Goal: Information Seeking & Learning: Learn about a topic

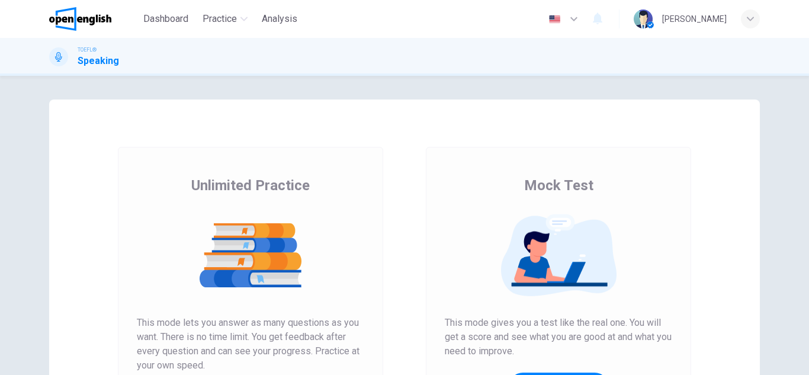
scroll to position [119, 0]
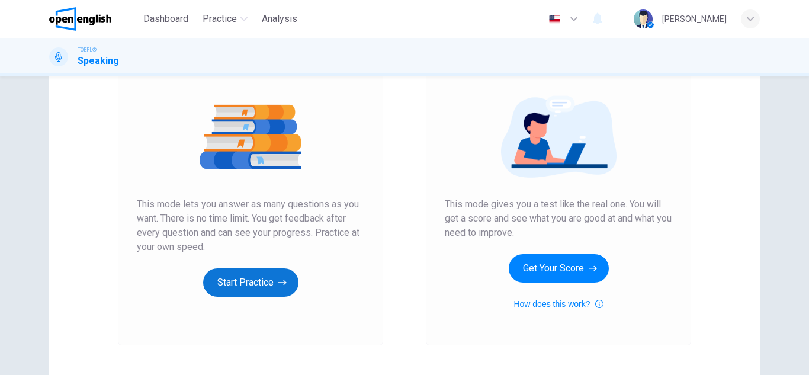
click at [261, 294] on button "Start Practice" at bounding box center [250, 282] width 95 height 28
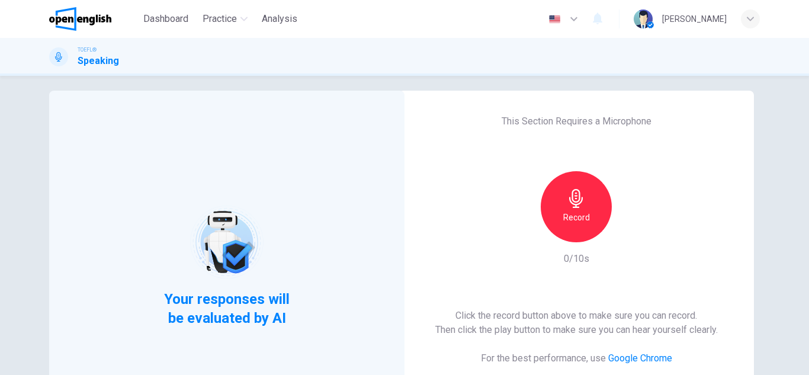
scroll to position [0, 0]
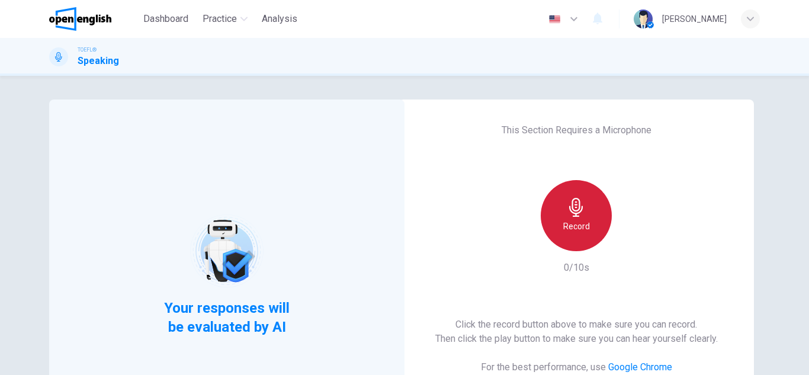
click at [590, 212] on div "Record" at bounding box center [576, 215] width 71 height 71
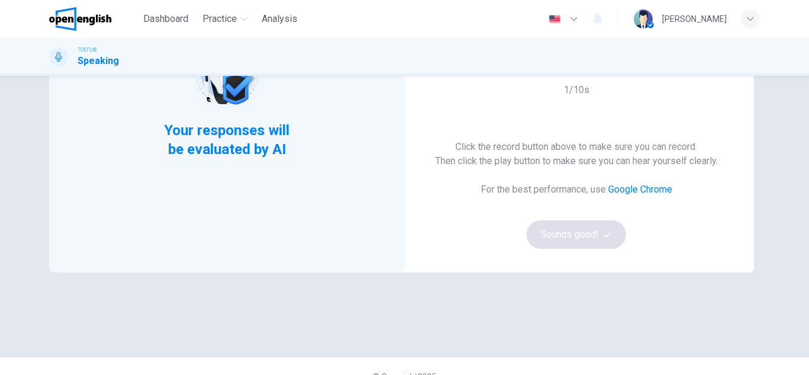
scroll to position [119, 0]
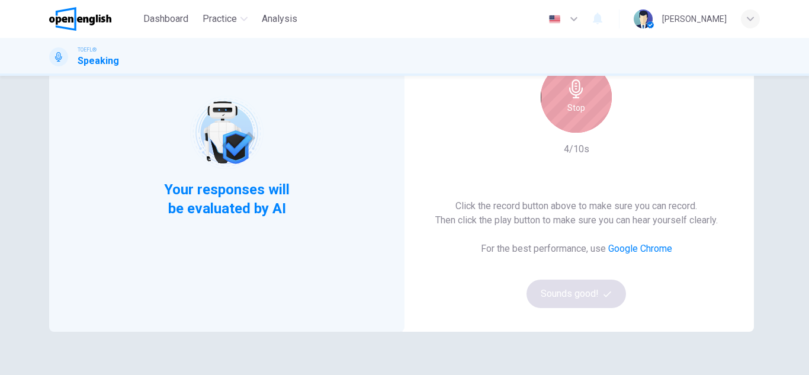
click at [584, 117] on div "Stop" at bounding box center [576, 97] width 71 height 71
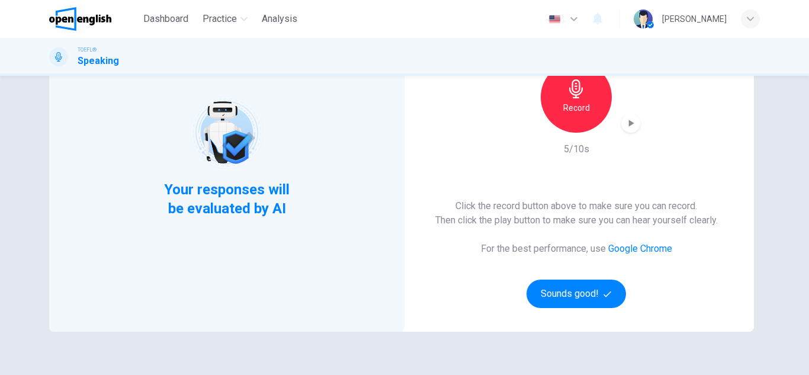
click at [629, 130] on div "button" at bounding box center [631, 123] width 19 height 19
click at [446, 307] on div "Click the record button above to make sure you can record. Then click the play …" at bounding box center [577, 253] width 283 height 109
click at [582, 303] on button "Sounds good!" at bounding box center [577, 294] width 100 height 28
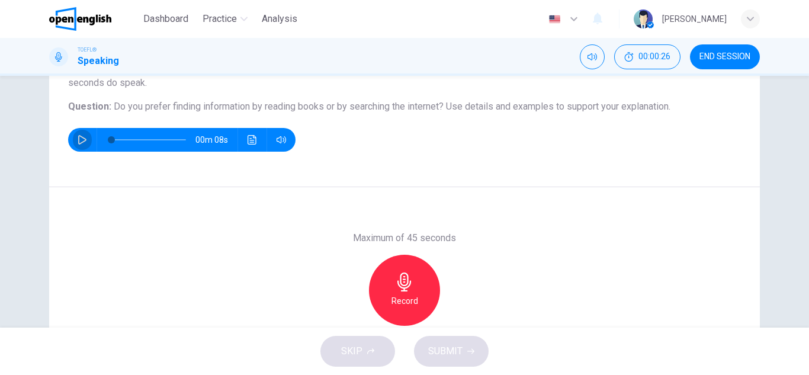
click at [78, 142] on icon "button" at bounding box center [82, 139] width 9 height 9
type input "*"
click at [415, 292] on div "Record" at bounding box center [404, 290] width 71 height 71
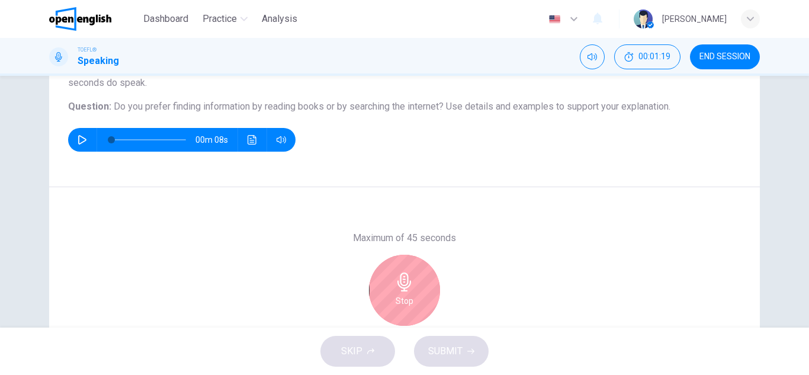
click at [415, 292] on div "Stop" at bounding box center [404, 290] width 71 height 71
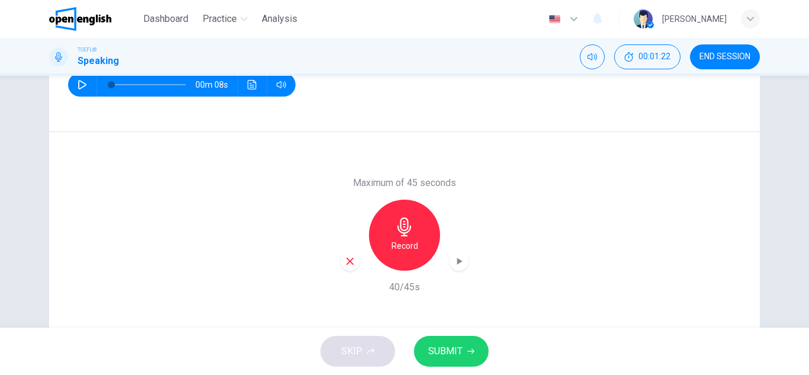
scroll to position [207, 0]
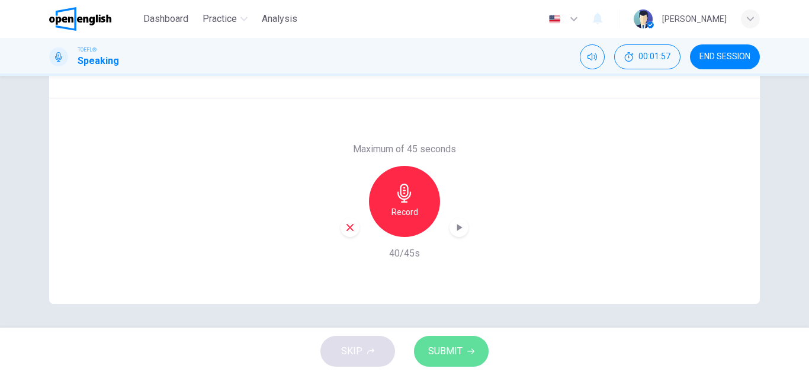
click at [438, 347] on span "SUBMIT" at bounding box center [445, 351] width 34 height 17
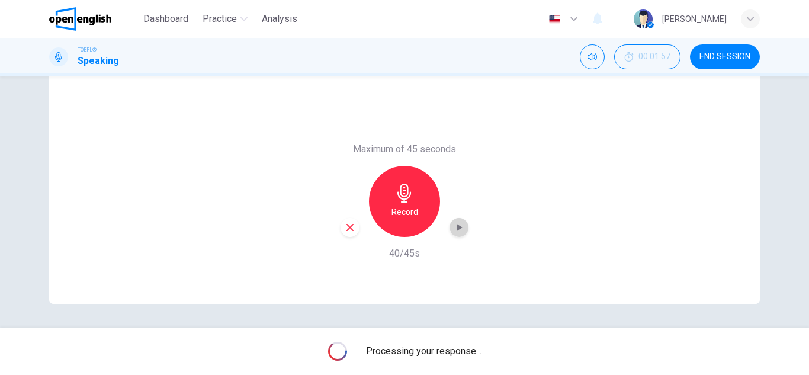
click at [457, 227] on icon "button" at bounding box center [459, 227] width 5 height 7
click at [455, 227] on icon "button" at bounding box center [459, 227] width 8 height 9
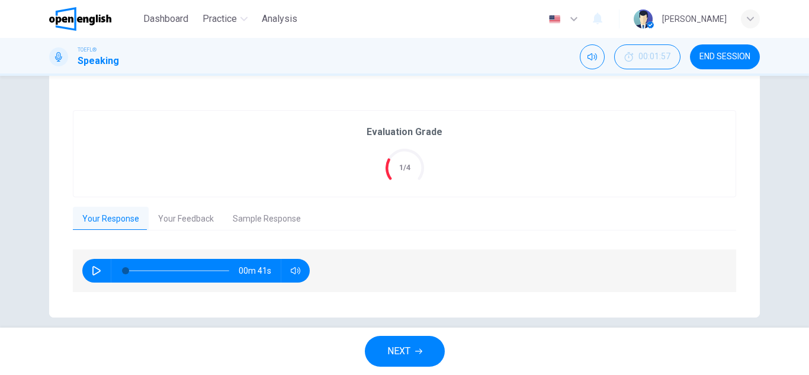
click at [184, 220] on button "Your Feedback" at bounding box center [186, 219] width 75 height 25
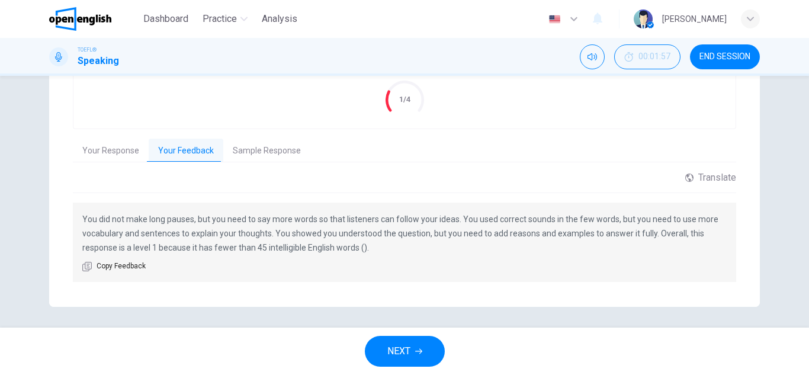
scroll to position [278, 0]
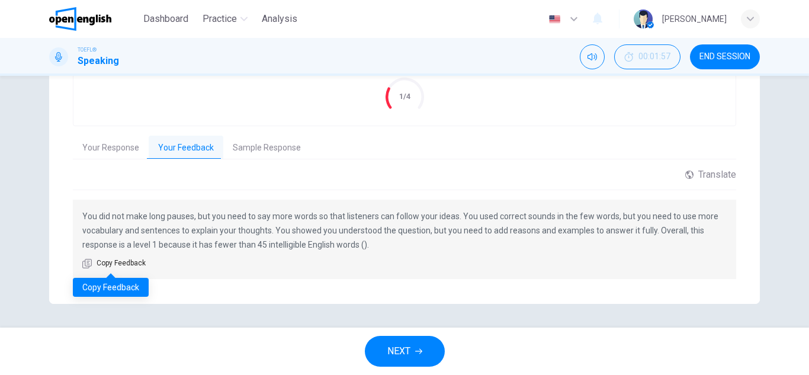
click at [124, 260] on span "Copy Feedback" at bounding box center [121, 264] width 49 height 12
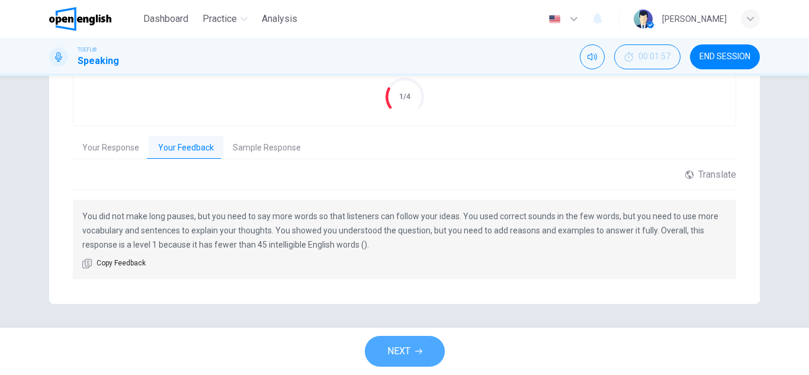
click at [393, 347] on span "NEXT" at bounding box center [399, 351] width 23 height 17
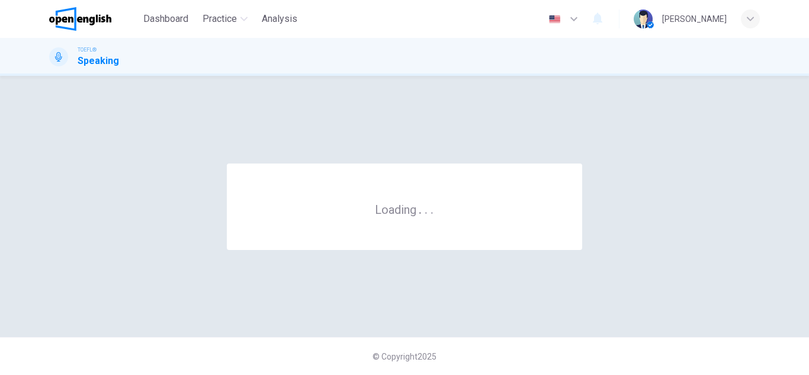
scroll to position [0, 0]
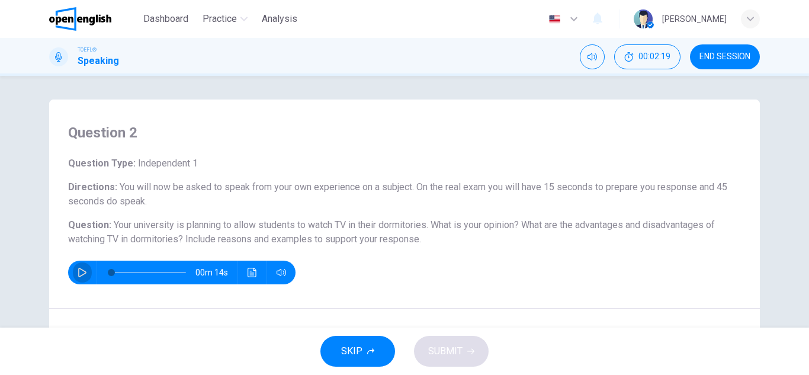
click at [73, 270] on button "button" at bounding box center [82, 273] width 19 height 24
type input "*"
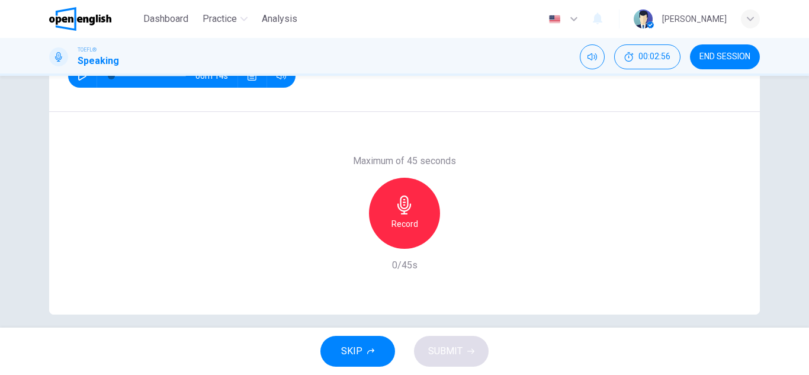
scroll to position [207, 0]
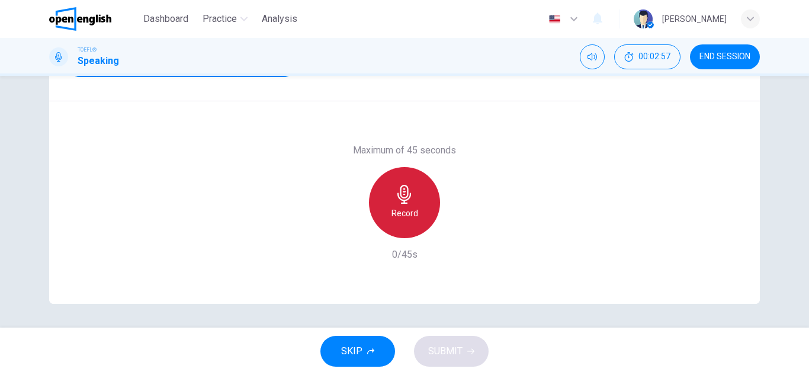
click at [410, 188] on icon "button" at bounding box center [404, 194] width 19 height 19
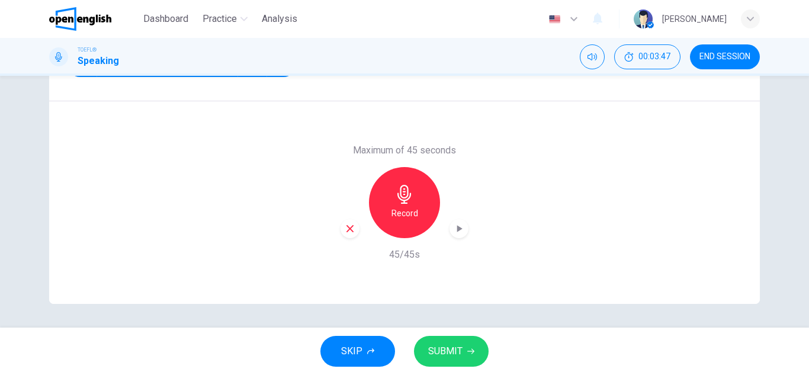
click at [470, 354] on icon "button" at bounding box center [471, 351] width 7 height 7
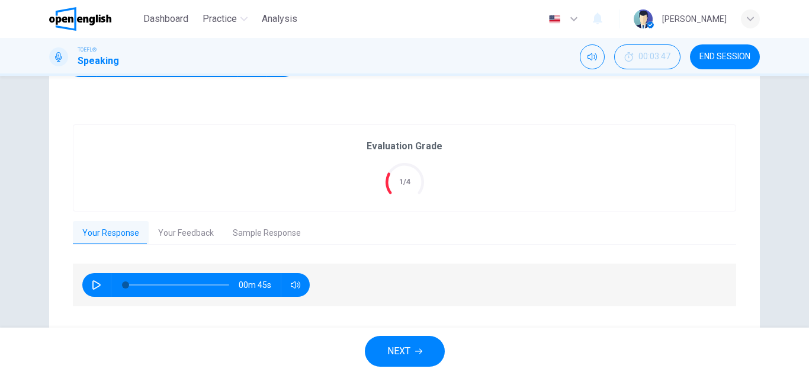
scroll to position [235, 0]
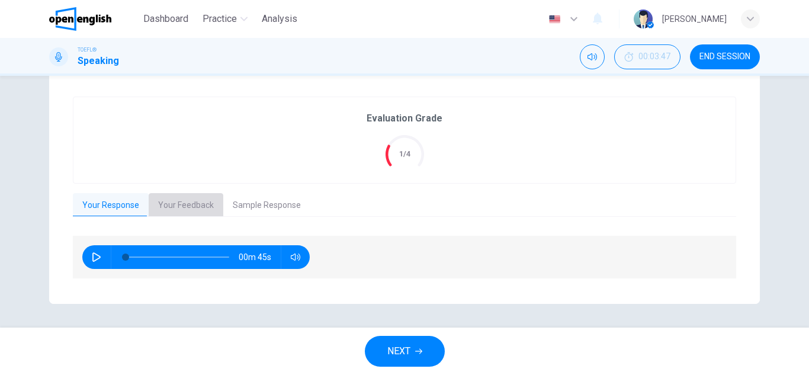
click at [190, 210] on button "Your Feedback" at bounding box center [186, 205] width 75 height 25
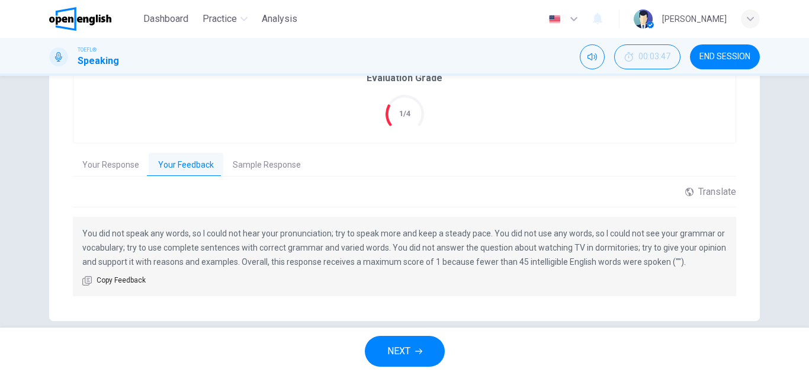
scroll to position [293, 0]
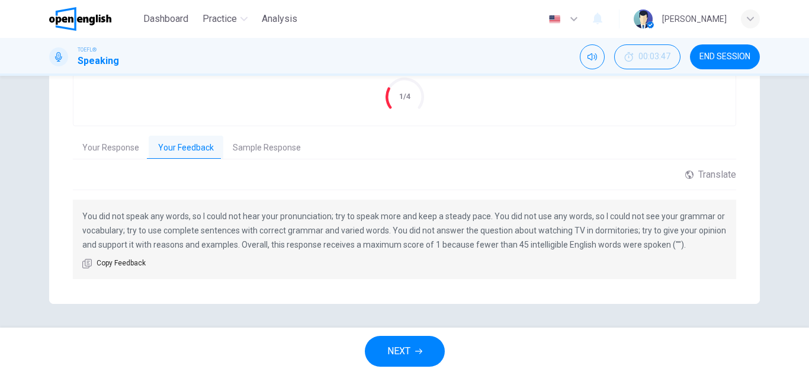
click at [104, 148] on button "Your Response" at bounding box center [111, 148] width 76 height 25
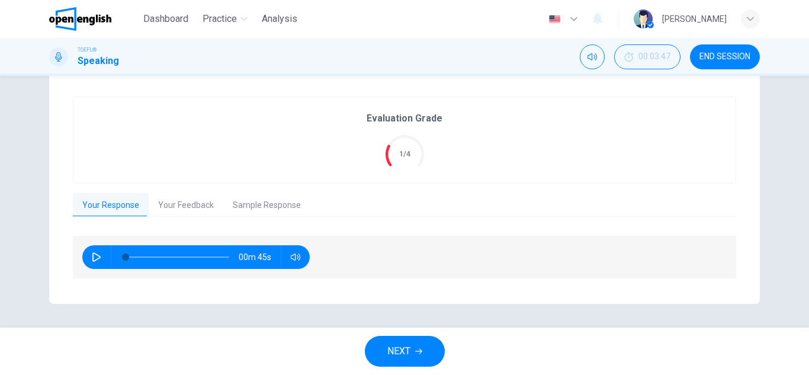
scroll to position [235, 0]
click at [99, 255] on button "button" at bounding box center [96, 257] width 19 height 24
click at [100, 250] on button "button" at bounding box center [96, 257] width 19 height 24
type input "**"
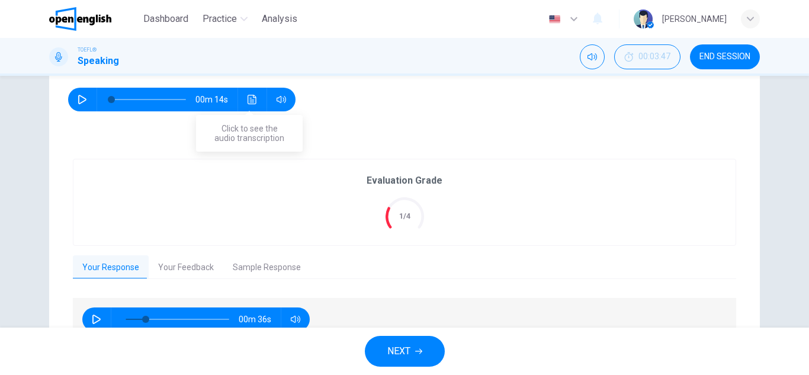
scroll to position [178, 0]
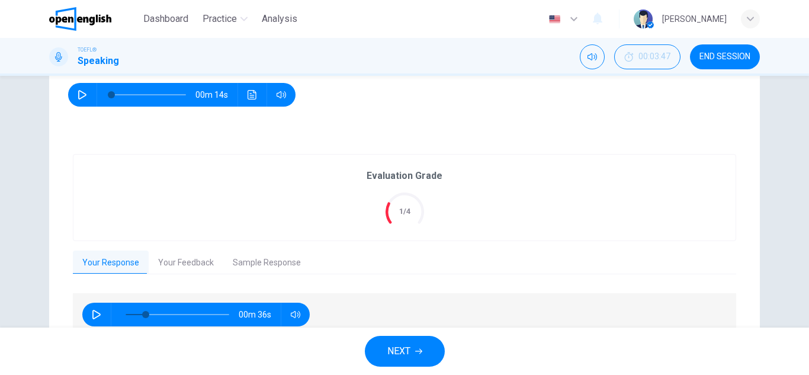
scroll to position [235, 0]
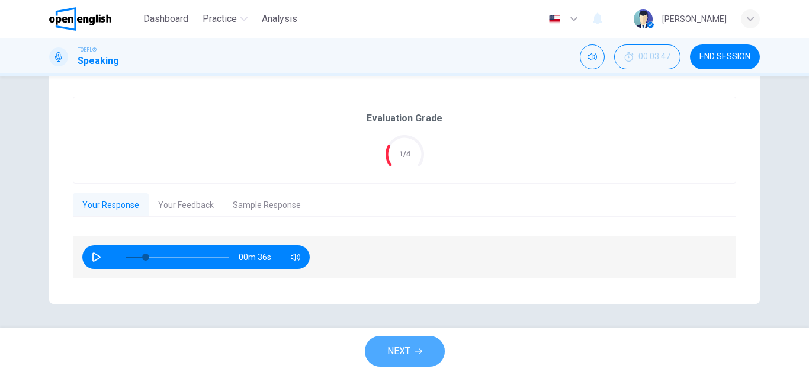
click at [404, 344] on span "NEXT" at bounding box center [399, 351] width 23 height 17
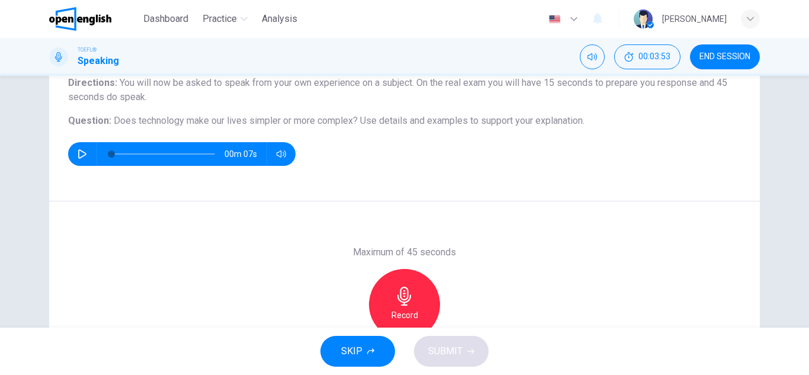
scroll to position [119, 0]
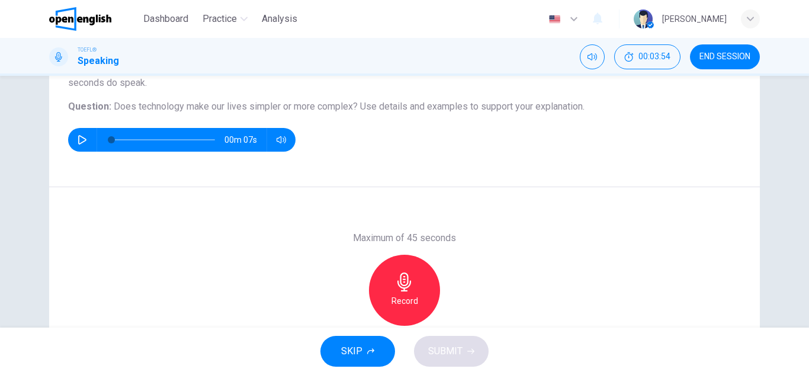
click at [78, 142] on icon "button" at bounding box center [82, 139] width 9 height 9
type input "*"
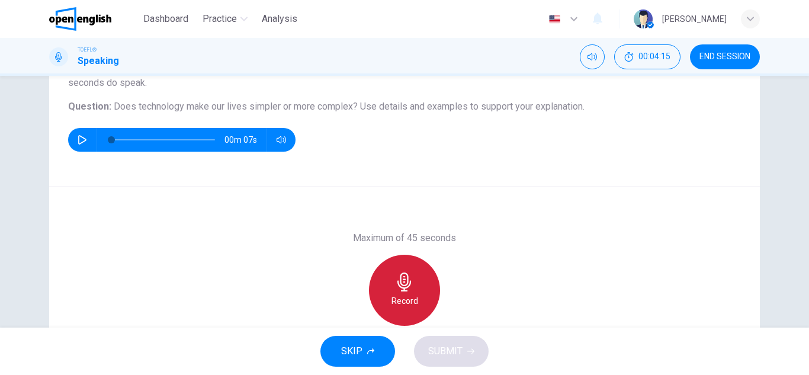
click at [424, 294] on div "Record" at bounding box center [404, 290] width 71 height 71
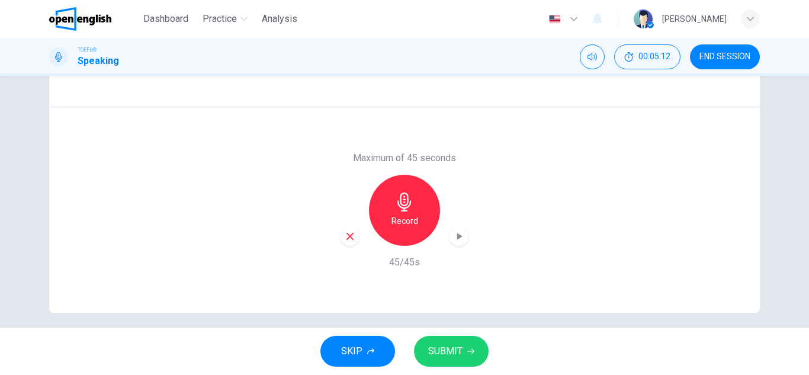
scroll to position [207, 0]
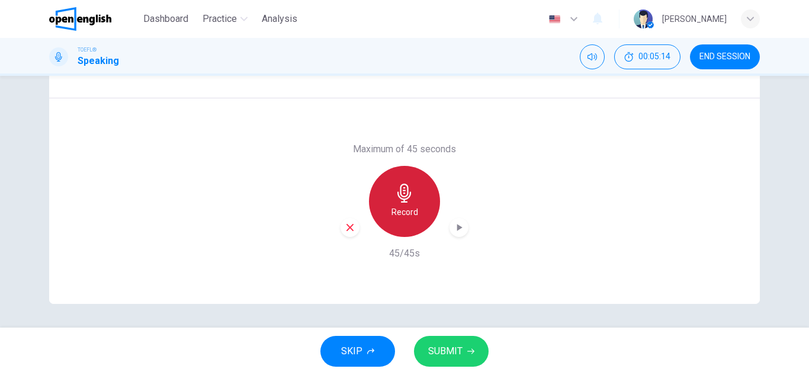
click at [418, 215] on div "Record" at bounding box center [404, 201] width 71 height 71
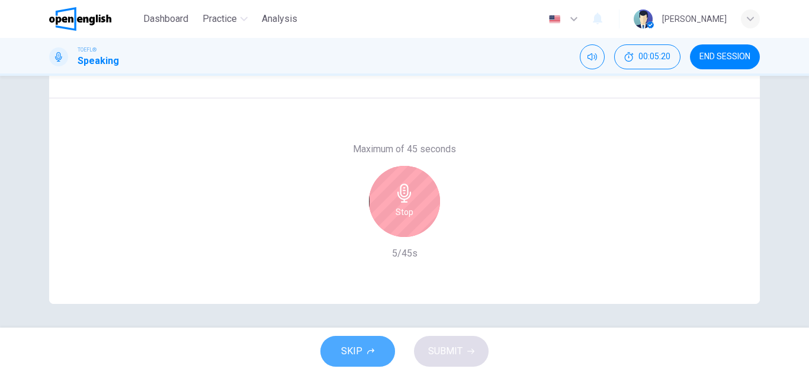
click at [342, 350] on span "SKIP" at bounding box center [351, 351] width 21 height 17
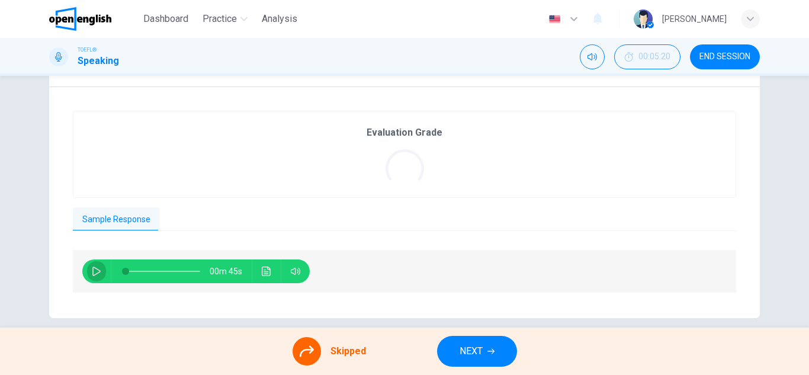
click at [87, 268] on button "button" at bounding box center [96, 272] width 19 height 24
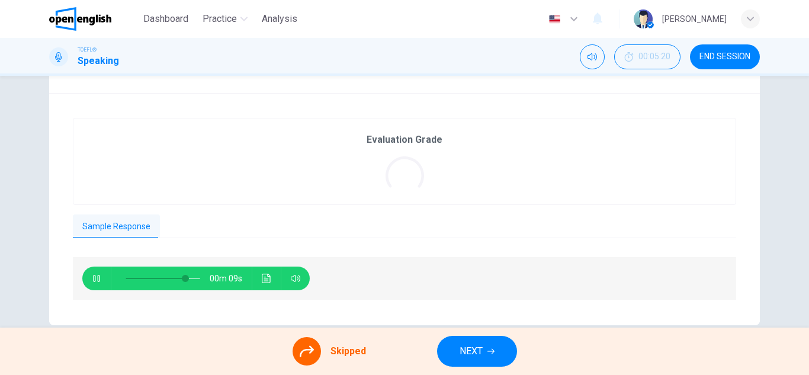
scroll to position [222, 0]
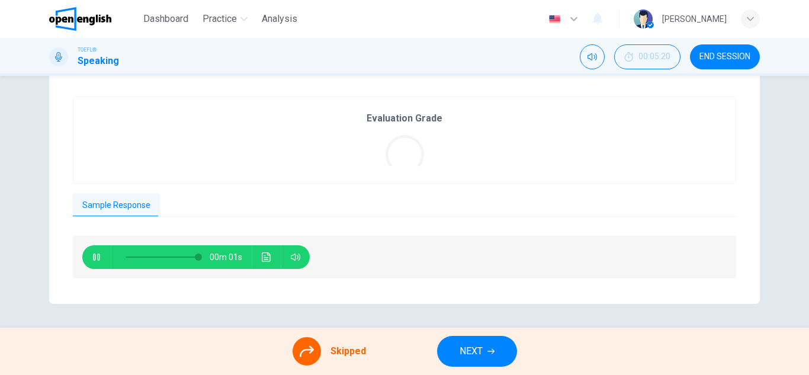
type input "*"
click at [472, 358] on span "NEXT" at bounding box center [471, 351] width 23 height 17
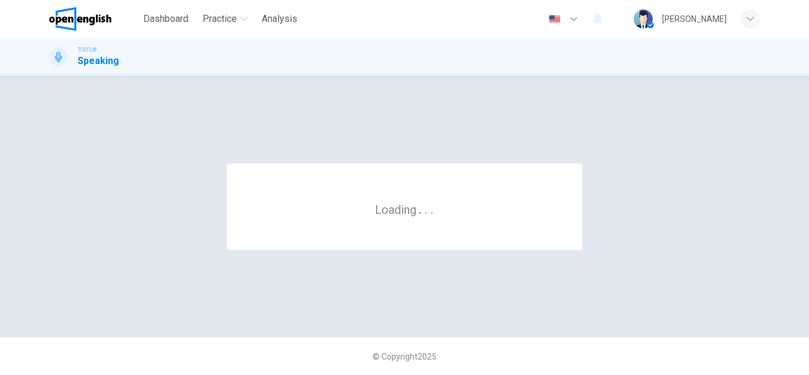
scroll to position [0, 0]
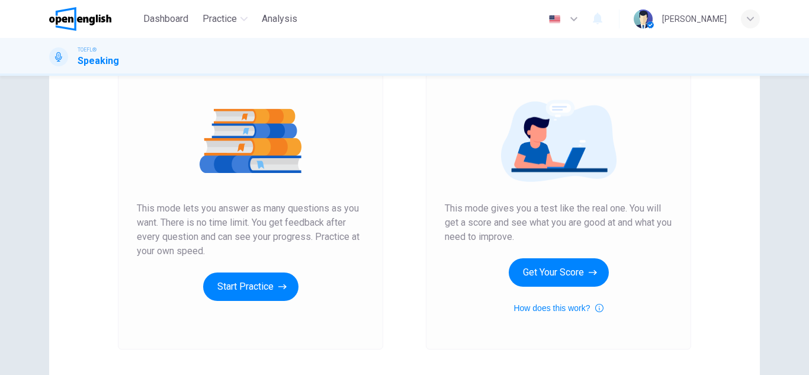
scroll to position [119, 0]
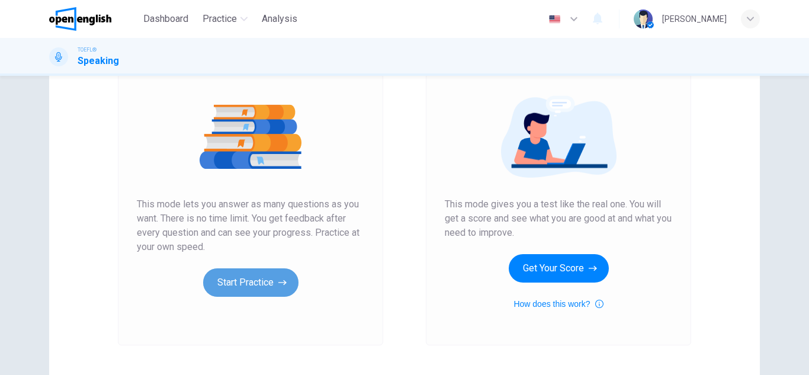
click at [271, 287] on button "Start Practice" at bounding box center [250, 282] width 95 height 28
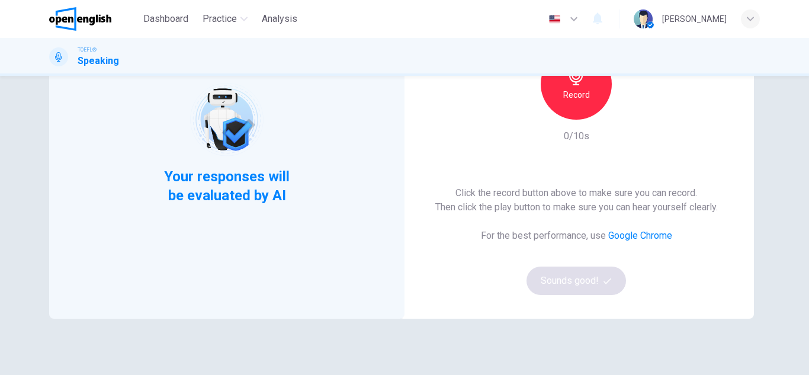
scroll to position [59, 0]
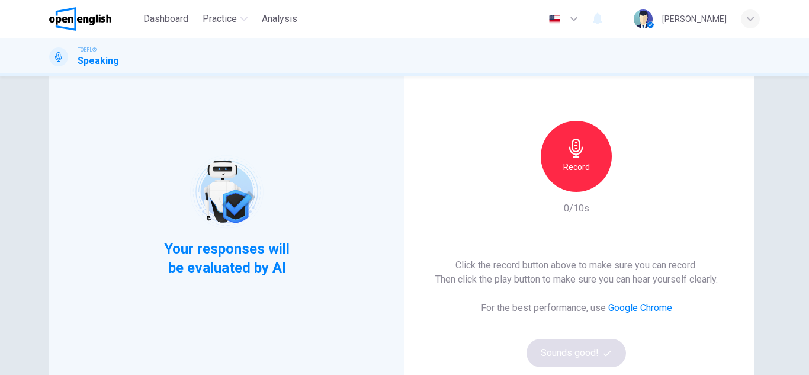
click at [580, 188] on div "Record" at bounding box center [576, 156] width 71 height 71
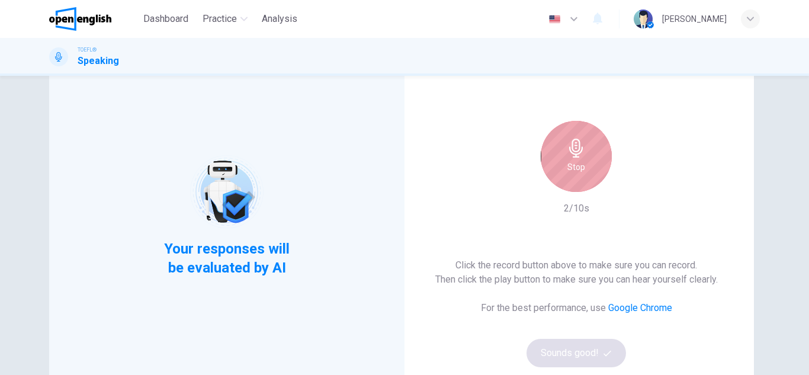
click at [575, 173] on h6 "Stop" at bounding box center [577, 167] width 18 height 14
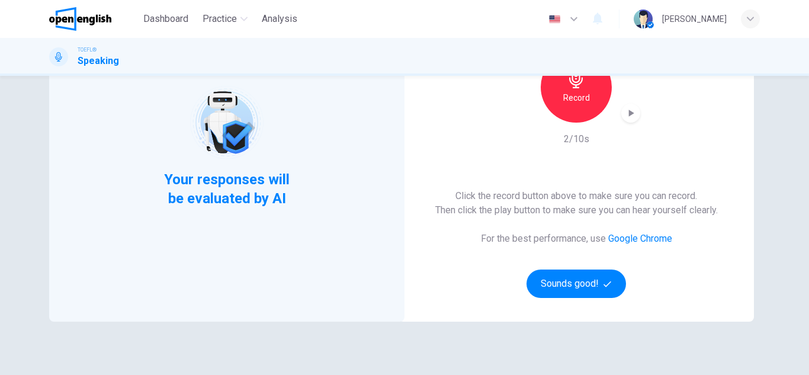
scroll to position [178, 0]
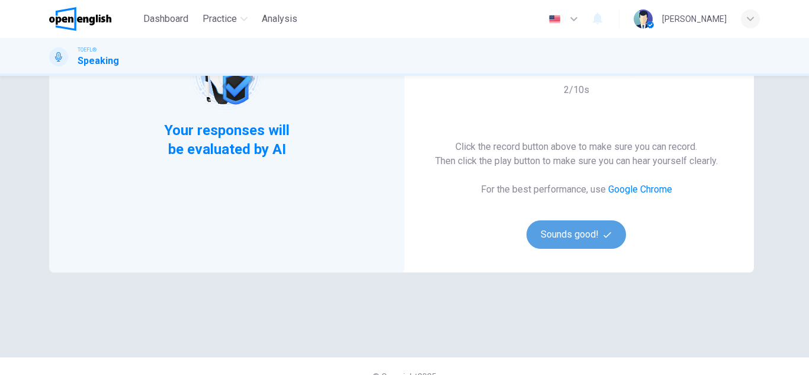
click at [590, 238] on button "Sounds good!" at bounding box center [577, 234] width 100 height 28
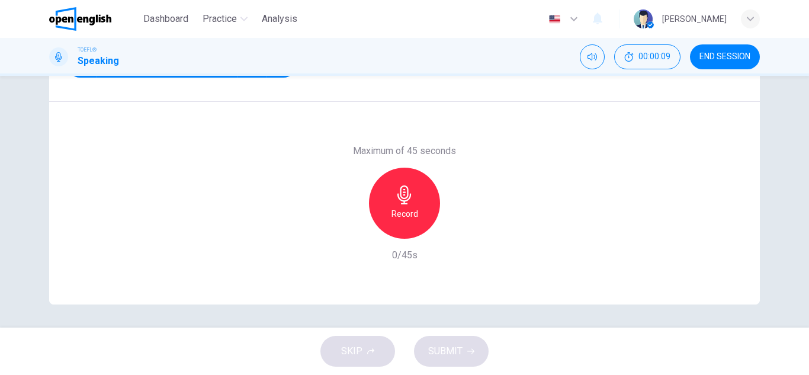
scroll to position [207, 0]
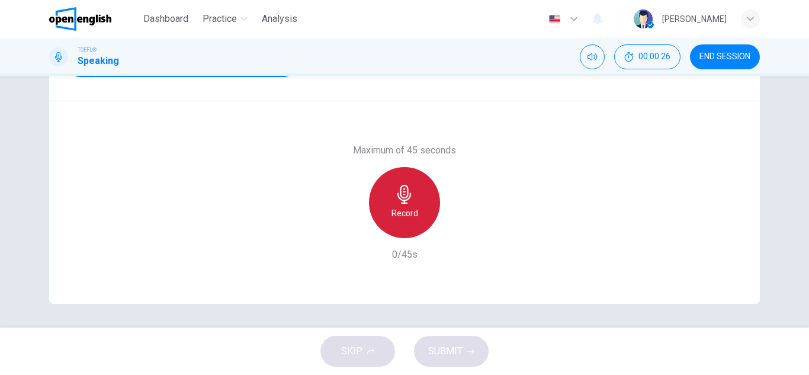
click at [414, 207] on h6 "Record" at bounding box center [405, 213] width 27 height 14
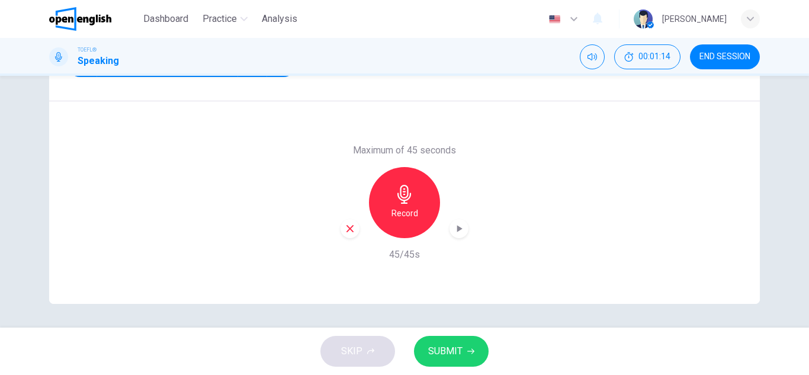
click at [473, 369] on div "SKIP SUBMIT" at bounding box center [404, 351] width 809 height 47
click at [466, 344] on button "SUBMIT" at bounding box center [451, 351] width 75 height 31
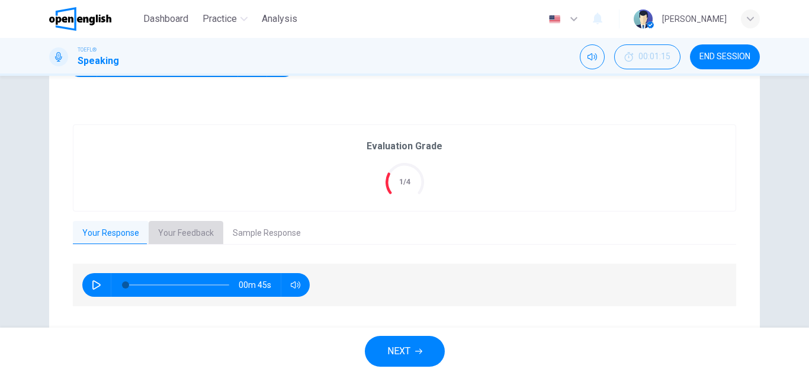
click at [182, 236] on button "Your Feedback" at bounding box center [186, 233] width 75 height 25
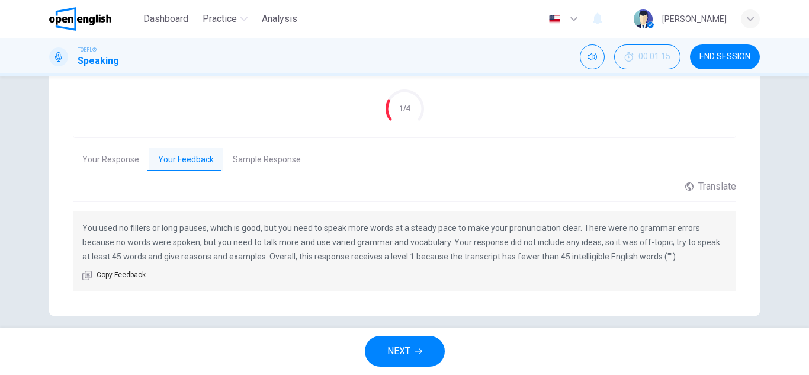
scroll to position [293, 0]
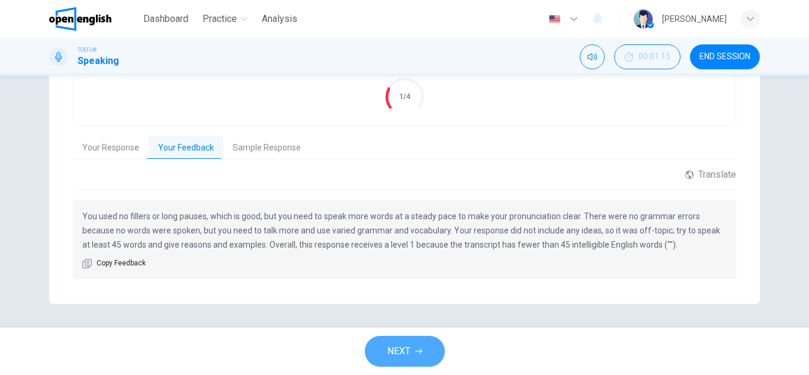
click at [408, 357] on span "NEXT" at bounding box center [399, 351] width 23 height 17
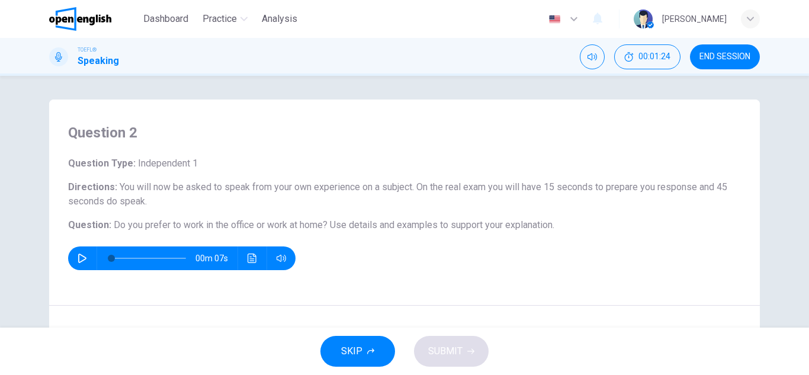
click at [73, 254] on button "button" at bounding box center [82, 258] width 19 height 24
type input "*"
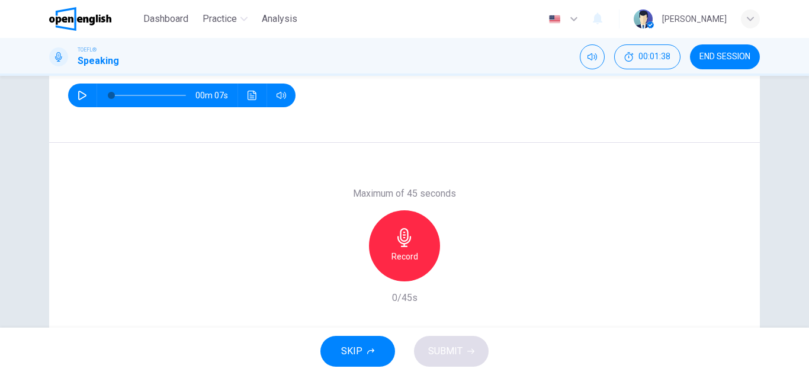
scroll to position [207, 0]
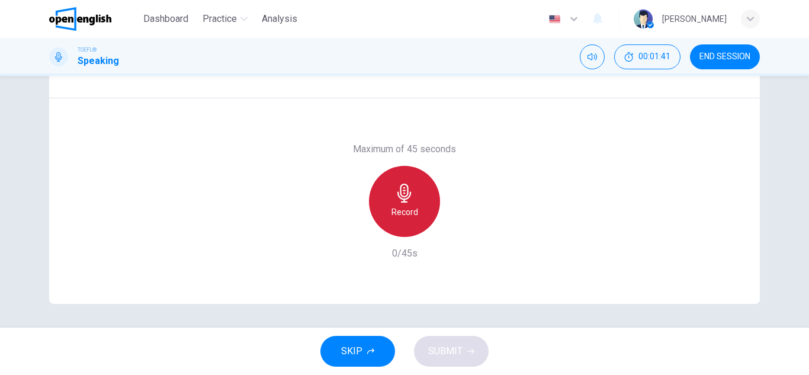
click at [421, 206] on div "Record" at bounding box center [404, 201] width 71 height 71
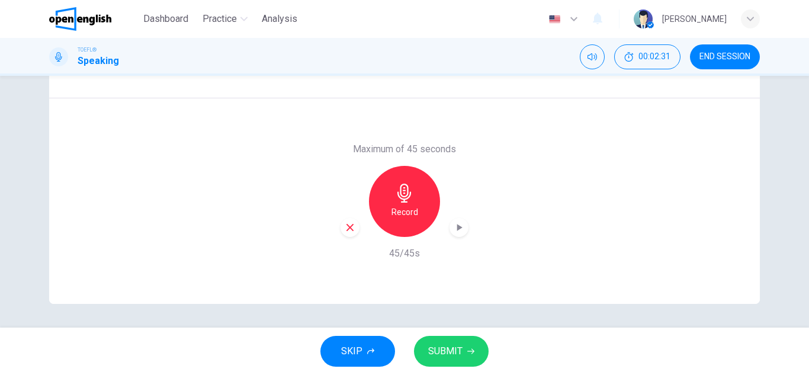
click at [433, 358] on span "SUBMIT" at bounding box center [445, 351] width 34 height 17
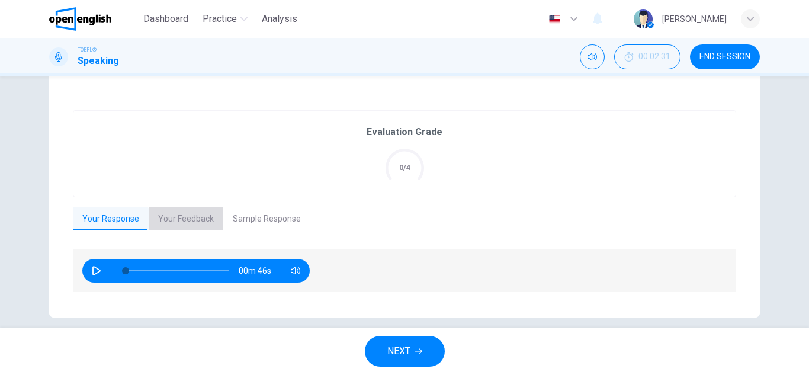
click at [161, 221] on button "Your Feedback" at bounding box center [186, 219] width 75 height 25
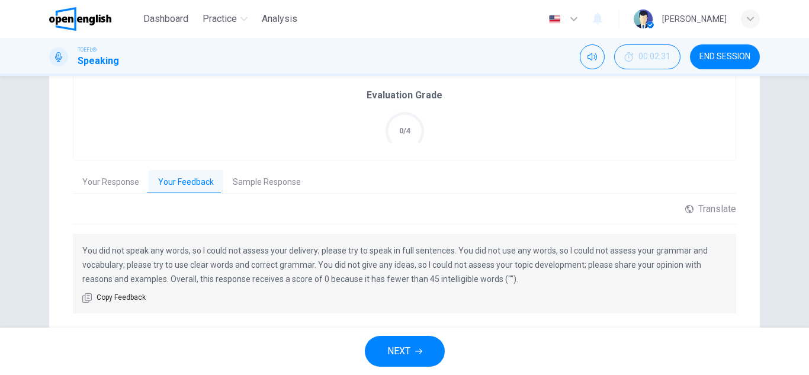
scroll to position [278, 0]
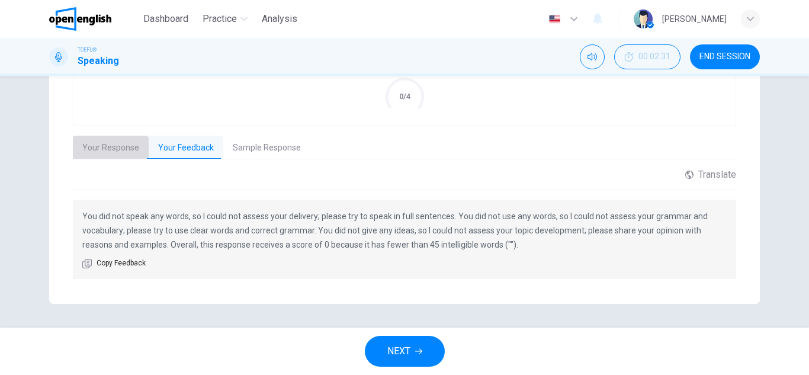
click at [108, 152] on button "Your Response" at bounding box center [111, 148] width 76 height 25
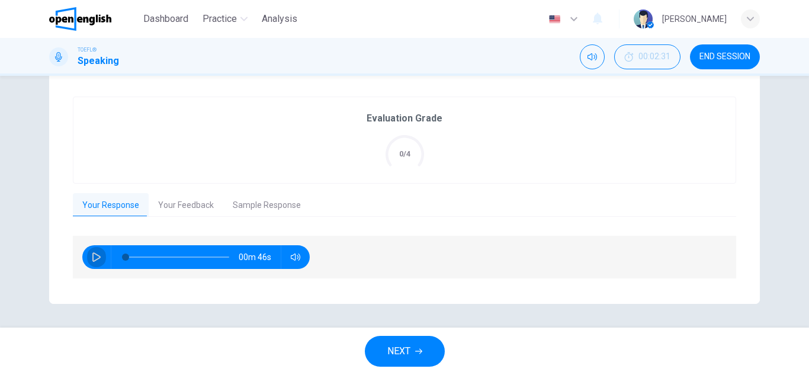
click at [92, 252] on button "button" at bounding box center [96, 257] width 19 height 24
type input "*"
click at [414, 347] on button "NEXT" at bounding box center [405, 351] width 80 height 31
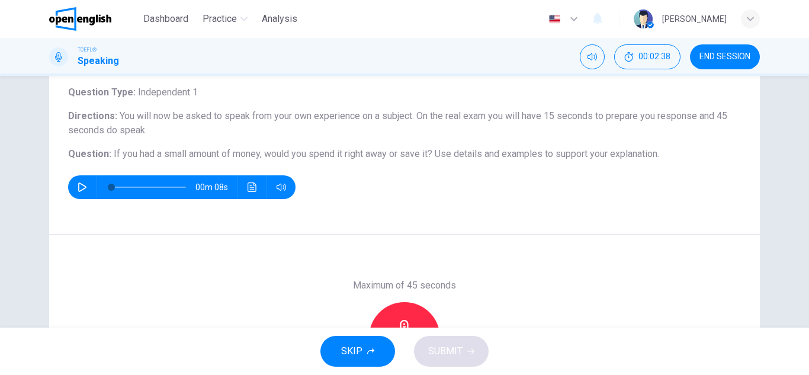
scroll to position [207, 0]
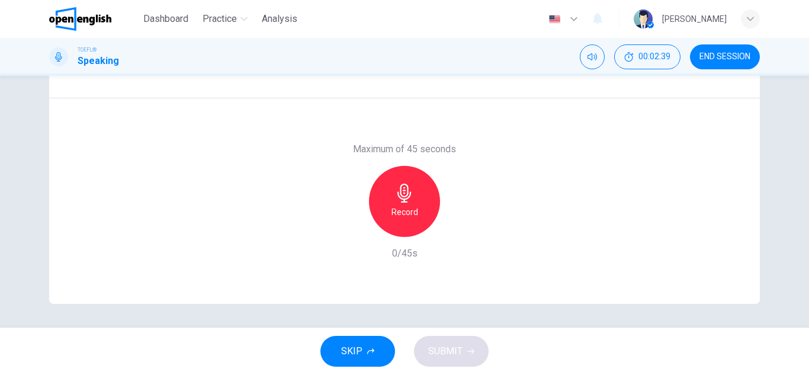
click at [416, 182] on div "Record" at bounding box center [404, 201] width 71 height 71
click at [464, 349] on button "SUBMIT" at bounding box center [451, 351] width 75 height 31
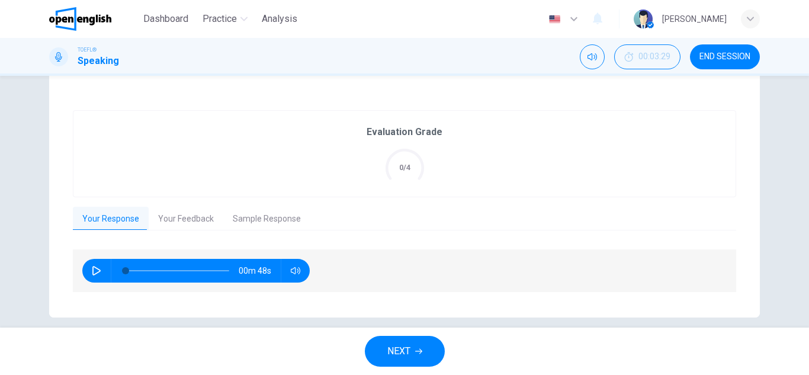
click at [178, 223] on button "Your Feedback" at bounding box center [186, 219] width 75 height 25
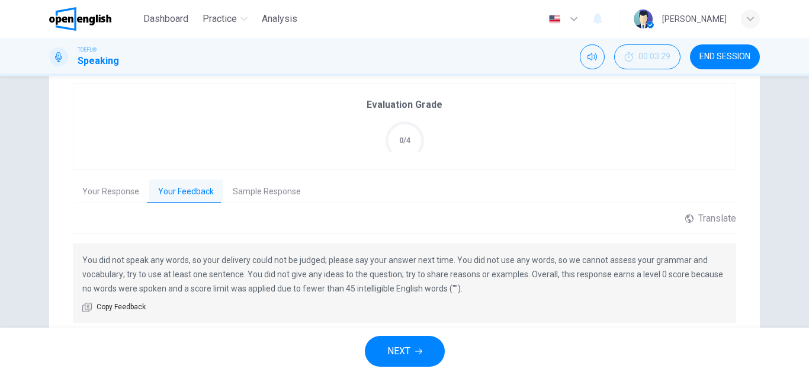
scroll to position [278, 0]
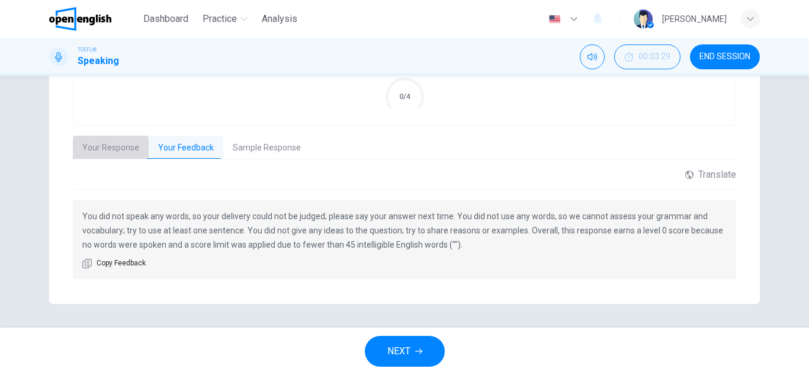
click at [113, 155] on button "Your Response" at bounding box center [111, 148] width 76 height 25
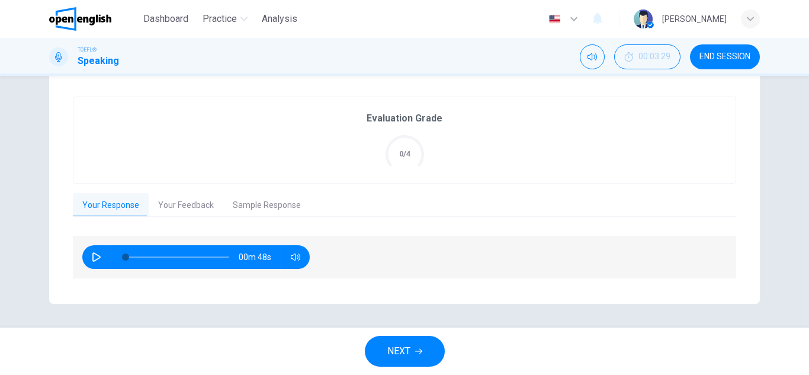
scroll to position [221, 0]
click at [92, 261] on icon "button" at bounding box center [96, 256] width 8 height 9
type input "**"
click at [714, 57] on span "END SESSION" at bounding box center [725, 56] width 51 height 9
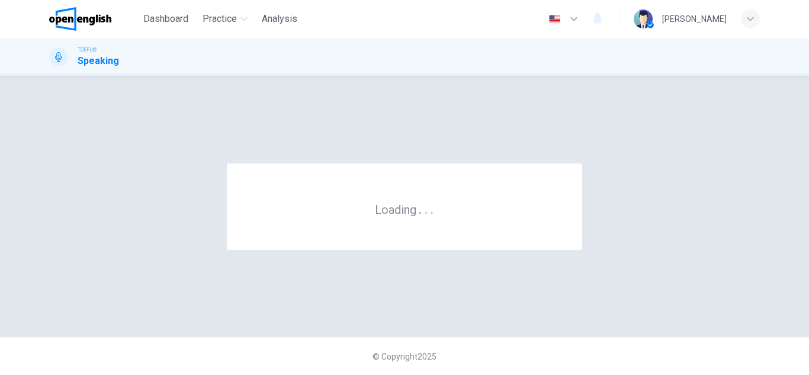
scroll to position [0, 0]
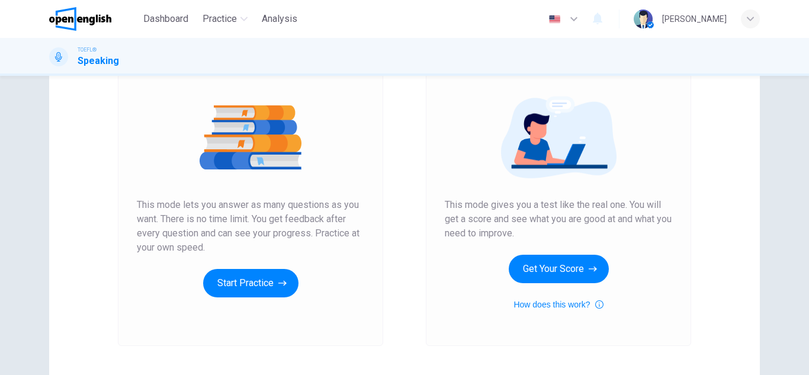
scroll to position [119, 0]
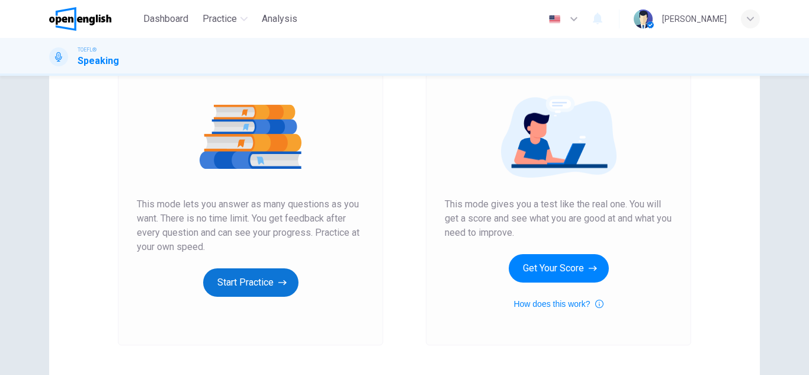
click at [242, 292] on button "Start Practice" at bounding box center [250, 282] width 95 height 28
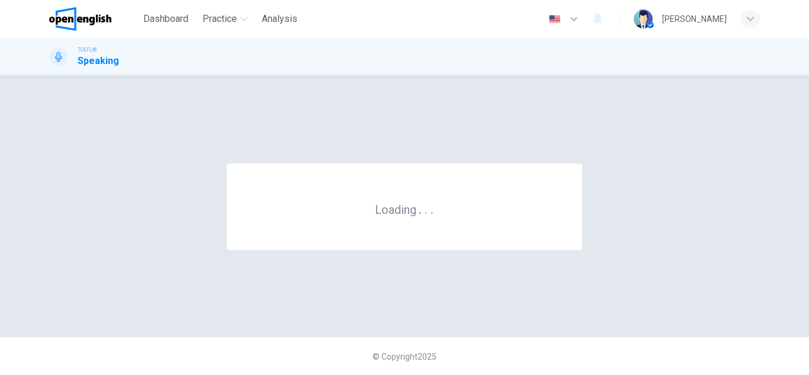
scroll to position [0, 0]
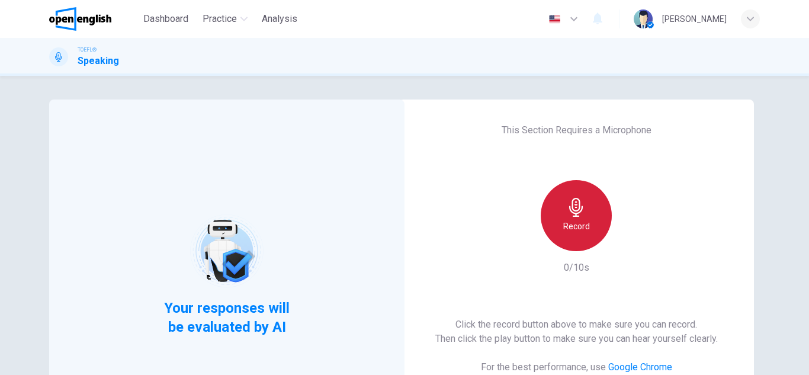
click at [577, 222] on h6 "Record" at bounding box center [576, 226] width 27 height 14
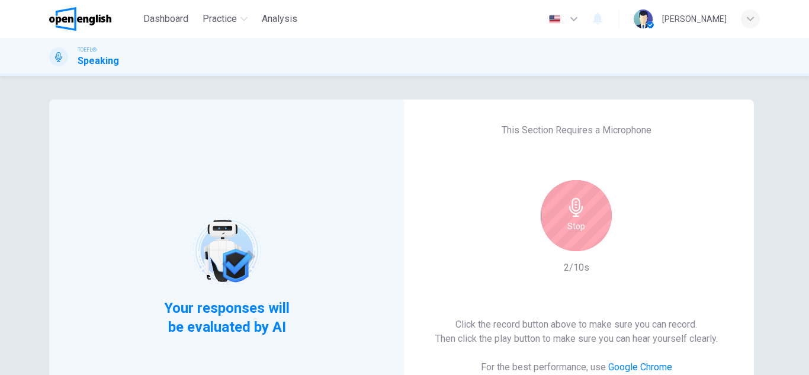
click at [563, 216] on div "Stop" at bounding box center [576, 215] width 71 height 71
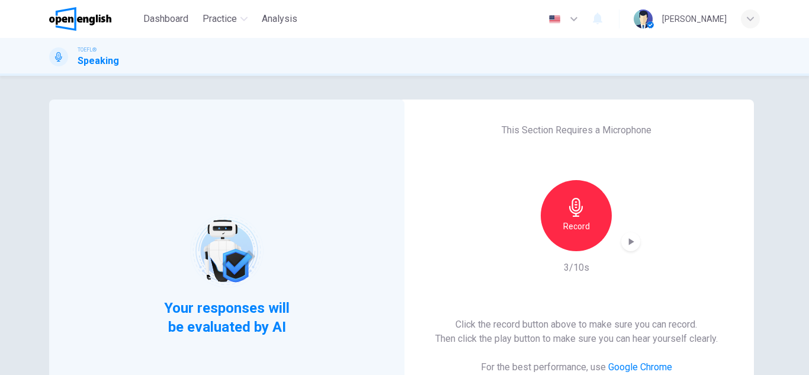
click at [626, 245] on icon "button" at bounding box center [631, 242] width 12 height 12
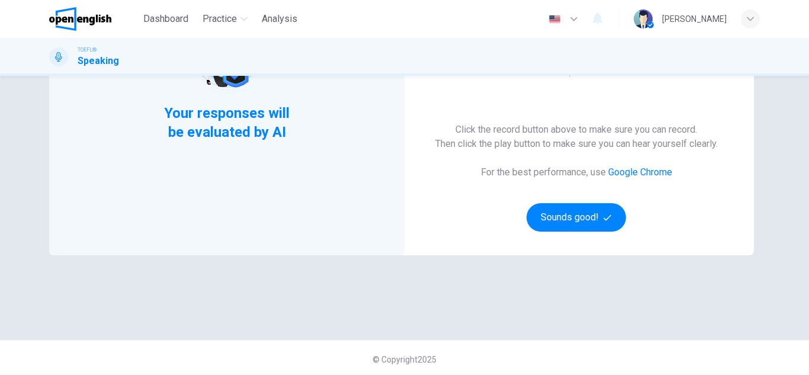
scroll to position [198, 0]
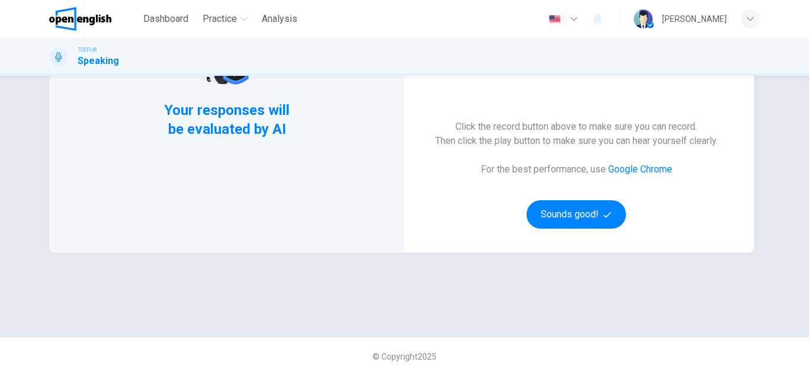
click at [643, 165] on link "Google Chrome" at bounding box center [641, 169] width 64 height 11
click at [562, 219] on button "Sounds good!" at bounding box center [577, 214] width 100 height 28
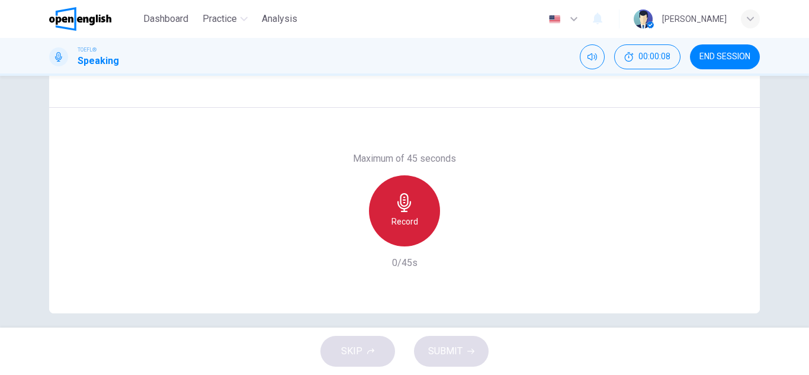
click at [401, 225] on h6 "Record" at bounding box center [405, 221] width 27 height 14
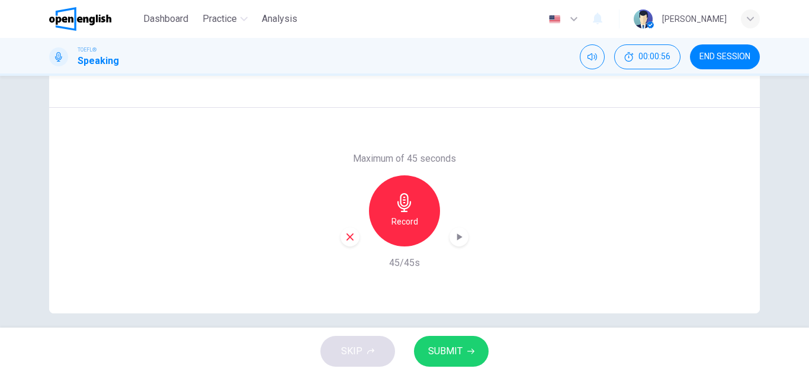
click at [425, 222] on div "Record" at bounding box center [404, 210] width 71 height 71
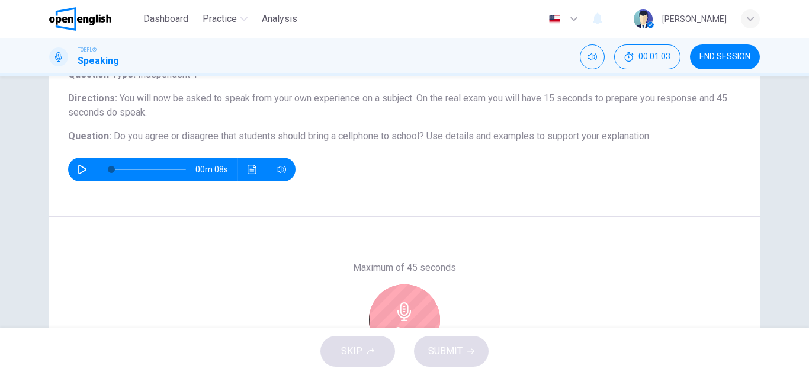
scroll to position [207, 0]
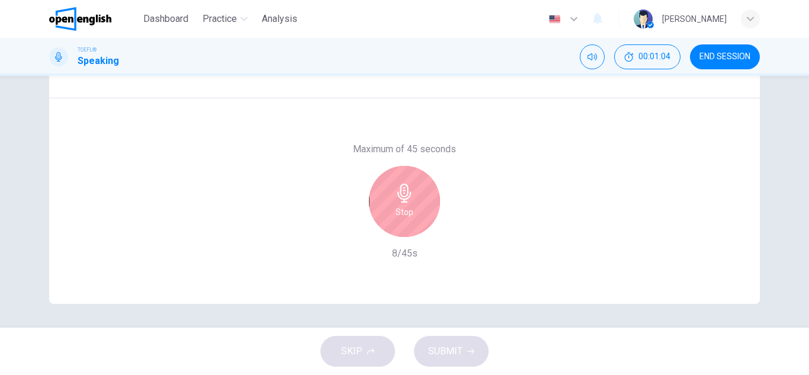
click at [404, 216] on h6 "Stop" at bounding box center [405, 212] width 18 height 14
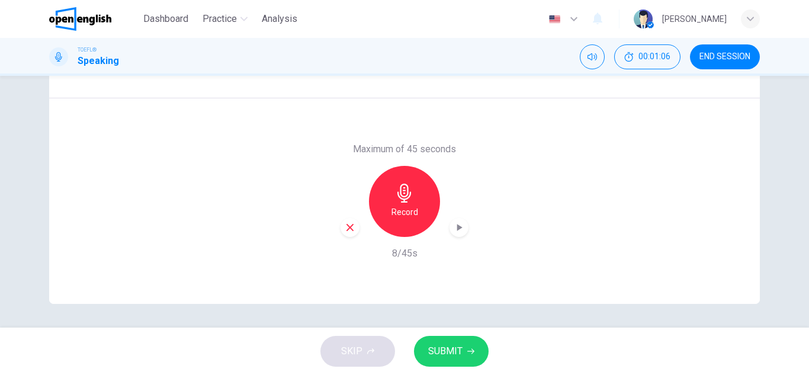
click at [443, 345] on span "SUBMIT" at bounding box center [445, 351] width 34 height 17
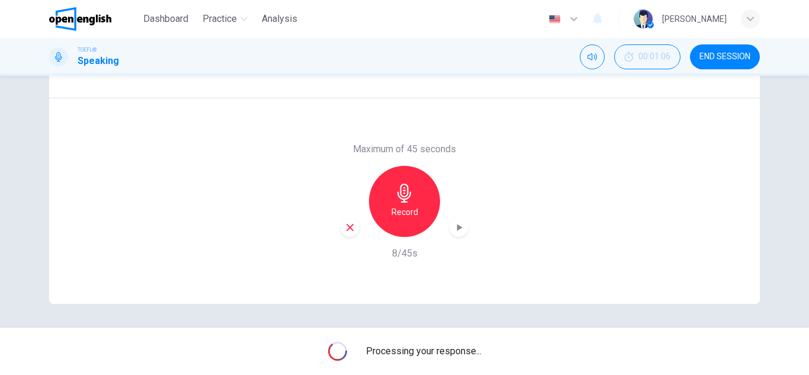
click at [463, 232] on div "button" at bounding box center [459, 227] width 19 height 19
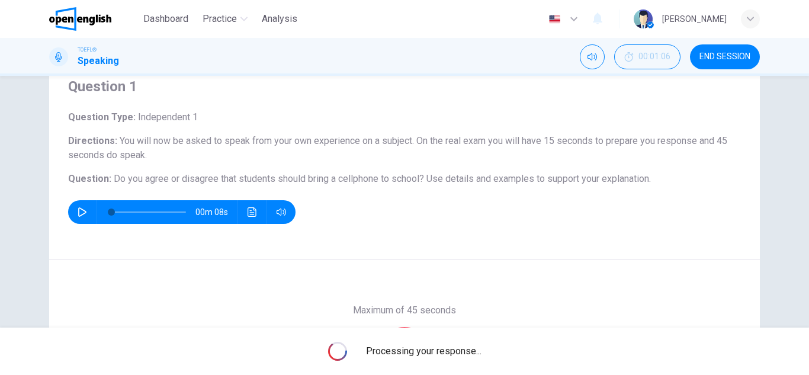
scroll to position [30, 0]
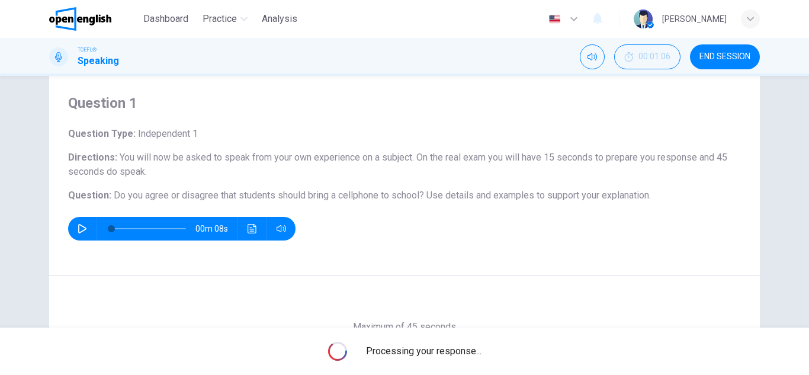
click at [729, 58] on span "END SESSION" at bounding box center [725, 56] width 51 height 9
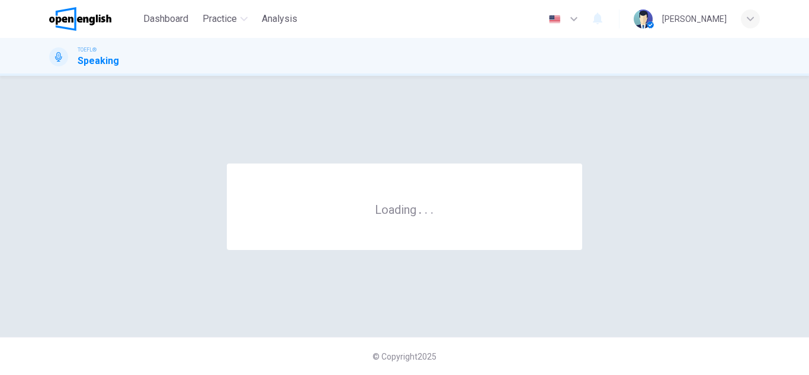
scroll to position [0, 0]
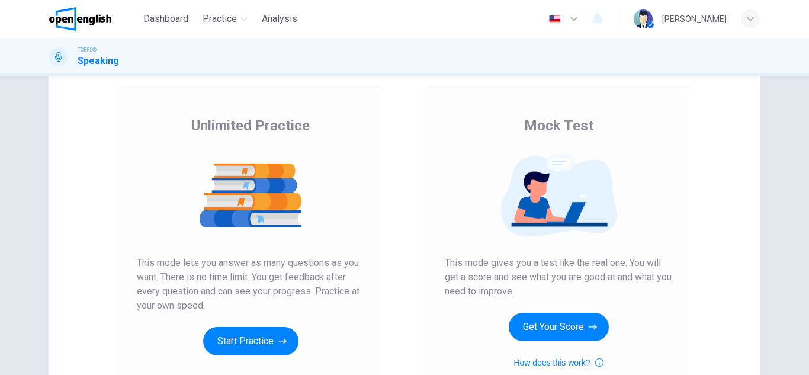
scroll to position [178, 0]
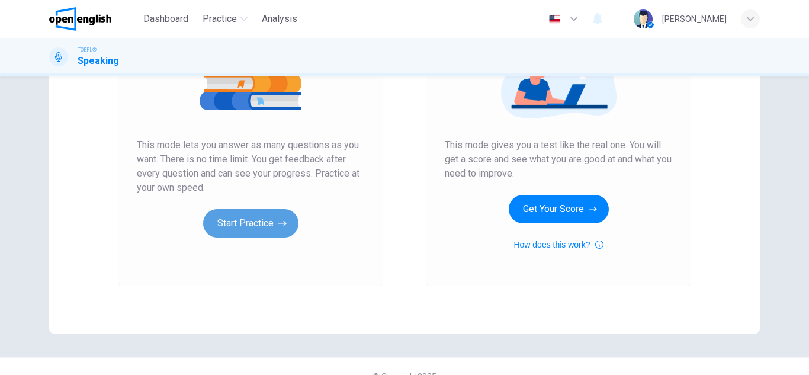
click at [246, 214] on button "Start Practice" at bounding box center [250, 223] width 95 height 28
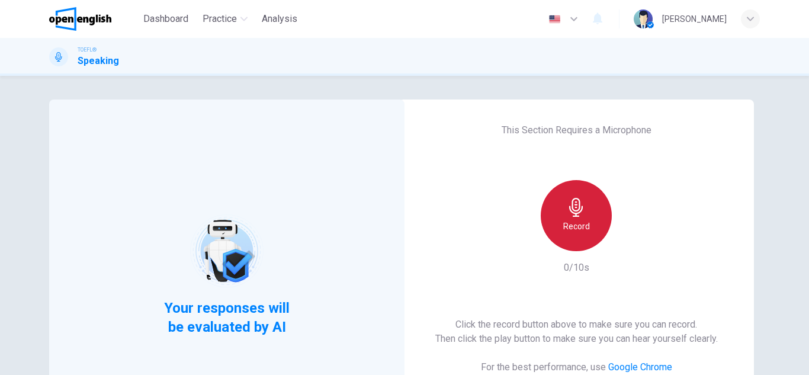
click at [593, 236] on div "Record" at bounding box center [576, 215] width 71 height 71
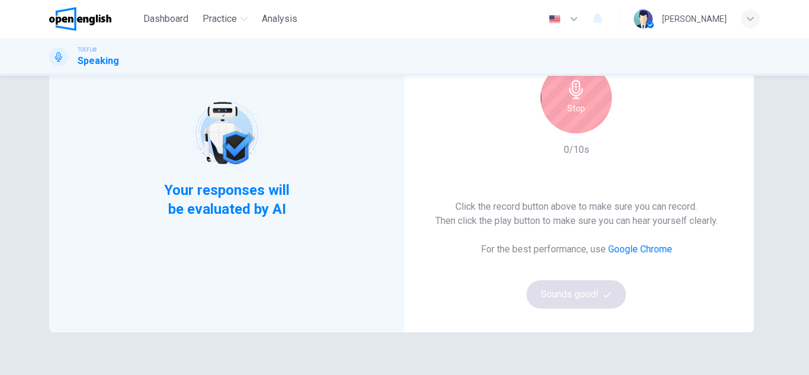
scroll to position [119, 0]
click at [576, 121] on div "Stop" at bounding box center [576, 97] width 71 height 71
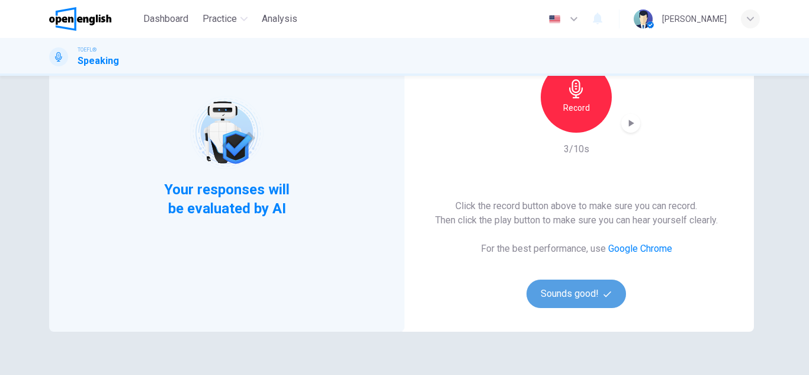
click at [575, 302] on button "Sounds good!" at bounding box center [577, 294] width 100 height 28
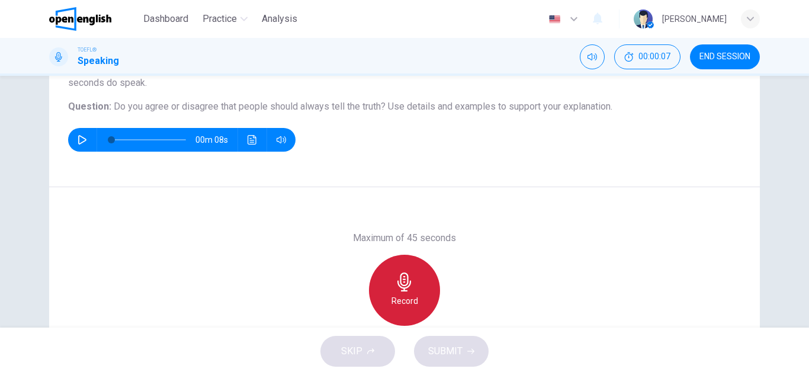
click at [396, 294] on h6 "Record" at bounding box center [405, 301] width 27 height 14
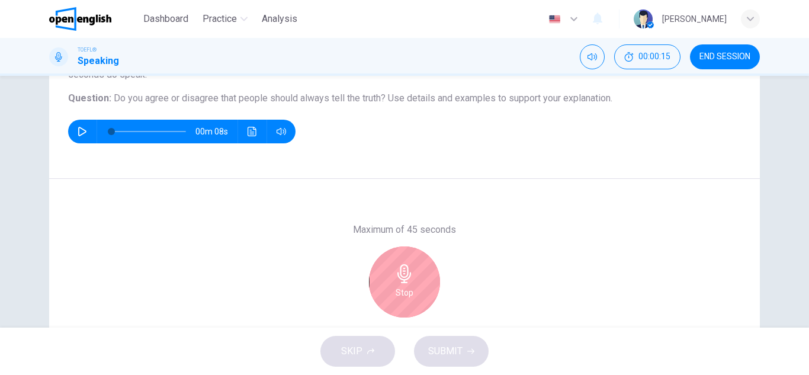
scroll to position [148, 0]
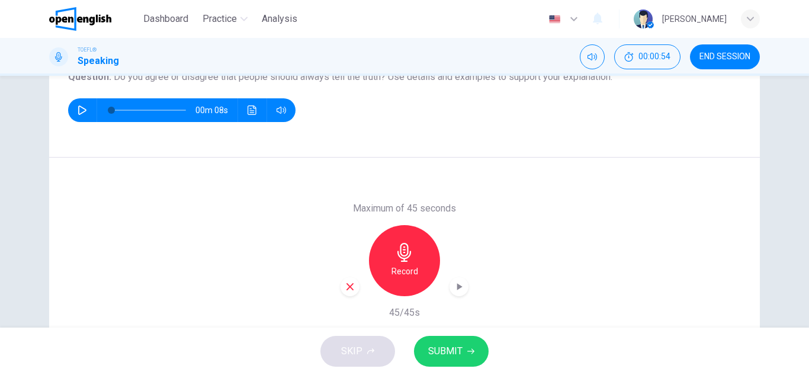
click at [454, 353] on span "SUBMIT" at bounding box center [445, 351] width 34 height 17
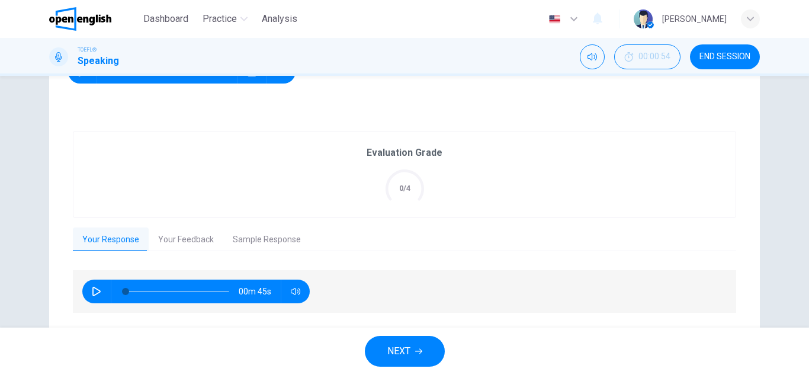
scroll to position [207, 0]
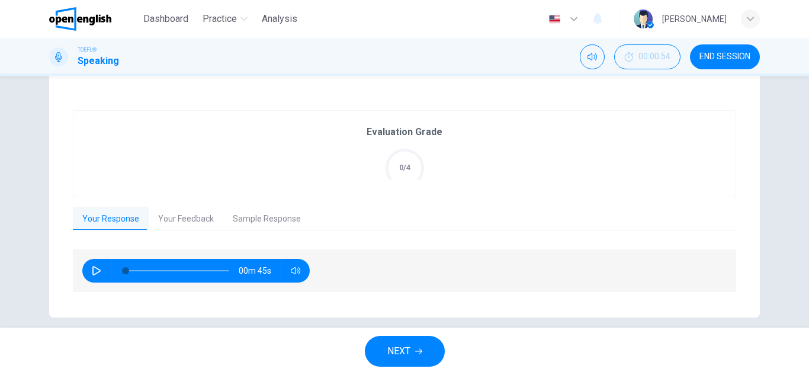
click at [95, 275] on icon "button" at bounding box center [96, 270] width 9 height 9
click at [272, 225] on button "Sample Response" at bounding box center [266, 219] width 87 height 25
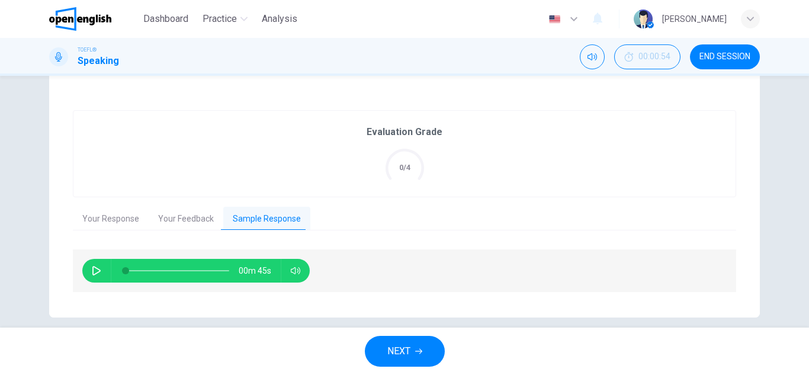
click at [272, 225] on button "Sample Response" at bounding box center [266, 219] width 87 height 25
click at [179, 224] on button "Your Feedback" at bounding box center [186, 219] width 75 height 25
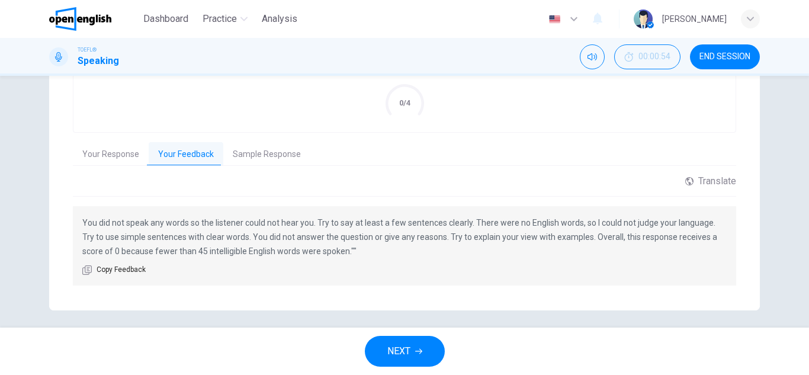
scroll to position [278, 0]
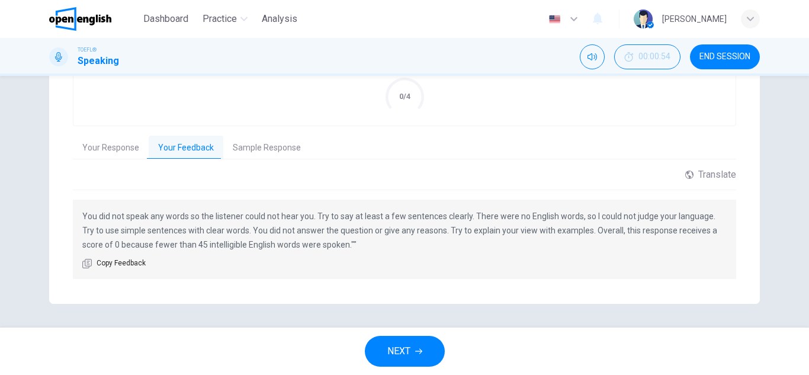
click at [126, 148] on button "Your Response" at bounding box center [111, 148] width 76 height 25
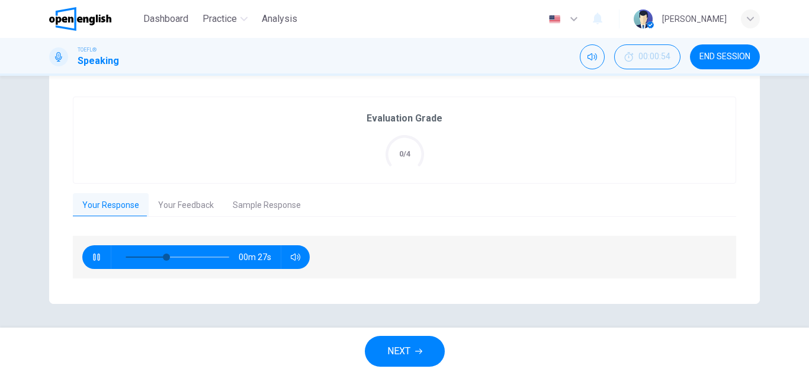
scroll to position [221, 0]
type input "**"
click at [406, 356] on span "NEXT" at bounding box center [399, 351] width 23 height 17
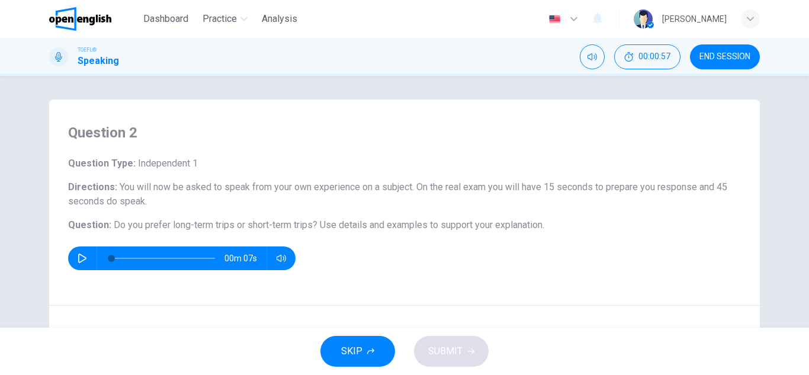
scroll to position [59, 0]
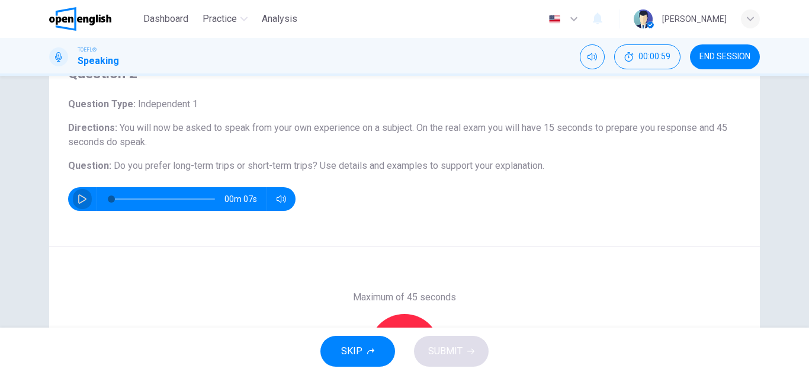
click at [79, 202] on icon "button" at bounding box center [82, 198] width 8 height 9
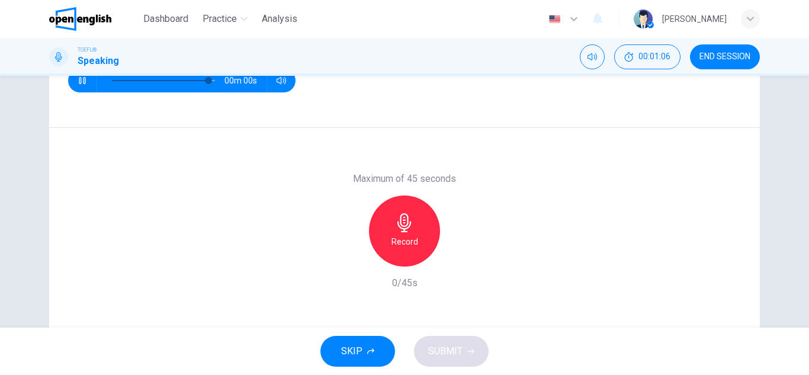
type input "*"
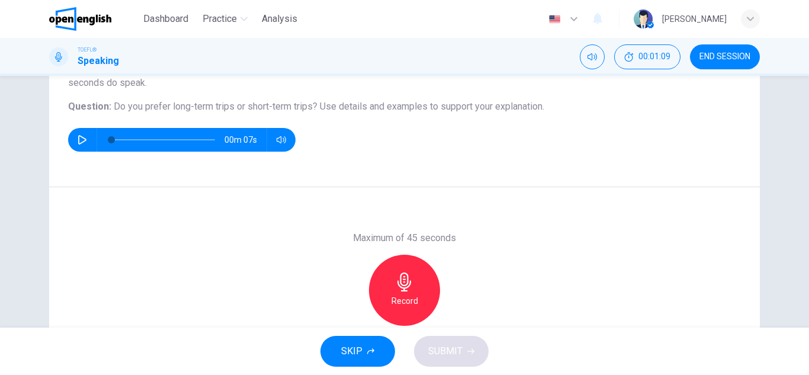
click at [383, 291] on div "Record" at bounding box center [404, 290] width 71 height 71
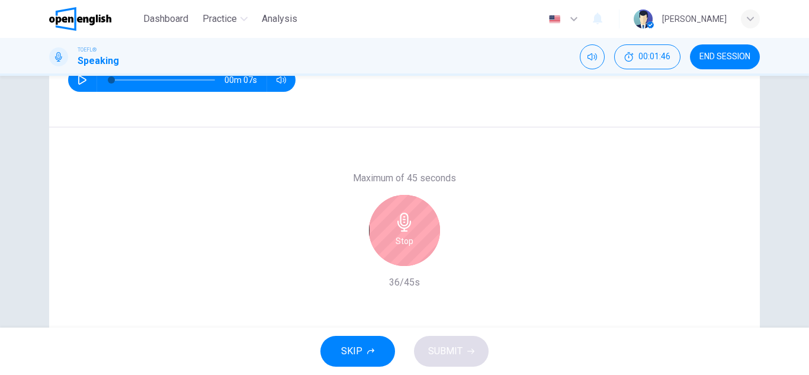
scroll to position [207, 0]
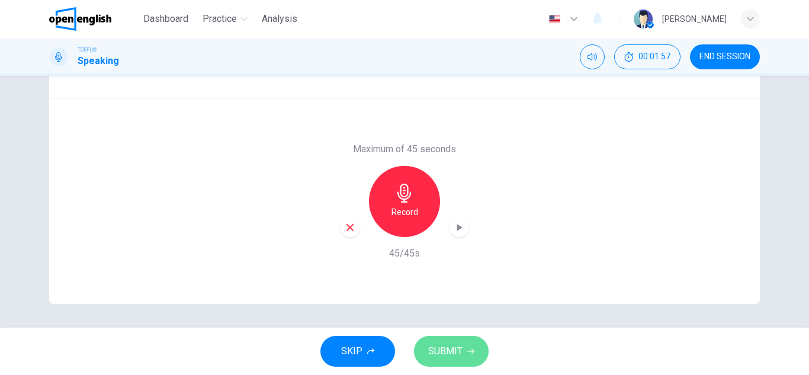
click at [457, 363] on button "SUBMIT" at bounding box center [451, 351] width 75 height 31
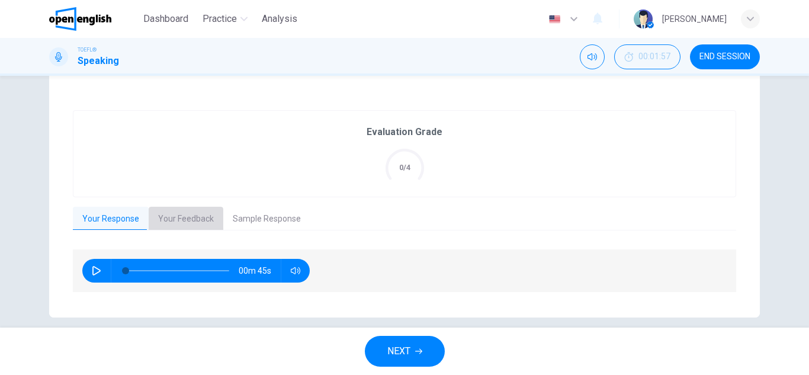
click at [197, 220] on button "Your Feedback" at bounding box center [186, 219] width 75 height 25
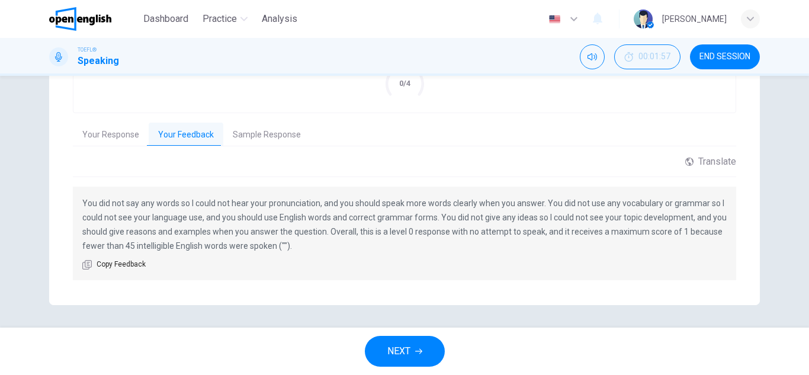
scroll to position [293, 0]
click at [598, 56] on button "Mute" at bounding box center [592, 56] width 25 height 25
click at [598, 56] on button "Unmute" at bounding box center [592, 56] width 25 height 25
click at [598, 56] on button "Mute" at bounding box center [592, 56] width 25 height 25
click at [582, 57] on button "Unmute" at bounding box center [592, 56] width 25 height 25
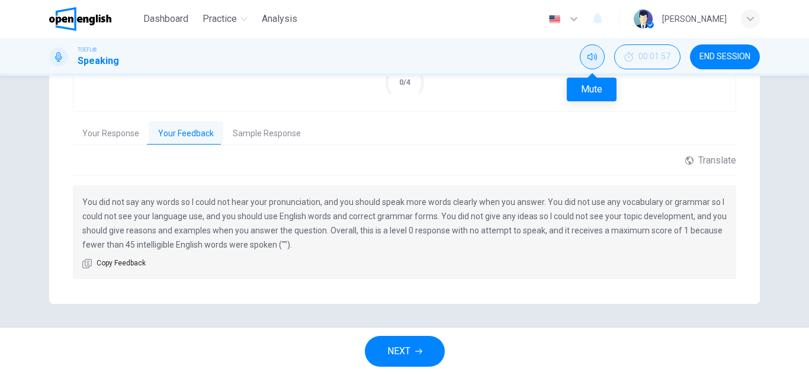
click at [582, 57] on button "Mute" at bounding box center [592, 56] width 25 height 25
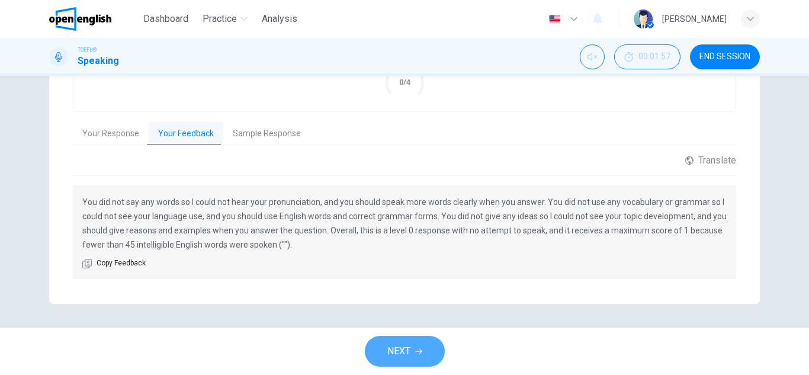
click at [399, 350] on span "NEXT" at bounding box center [399, 351] width 23 height 17
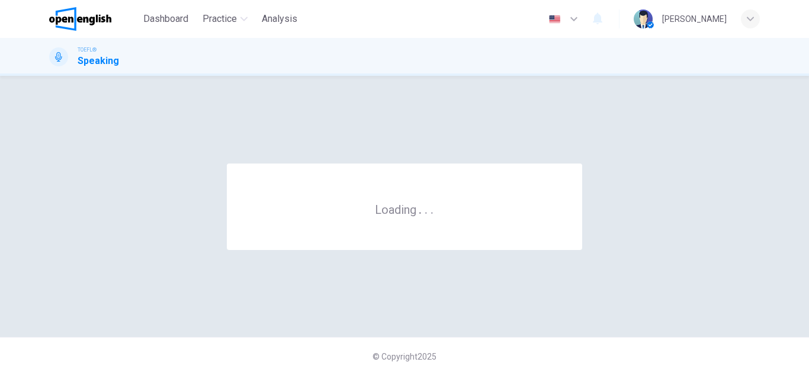
scroll to position [0, 0]
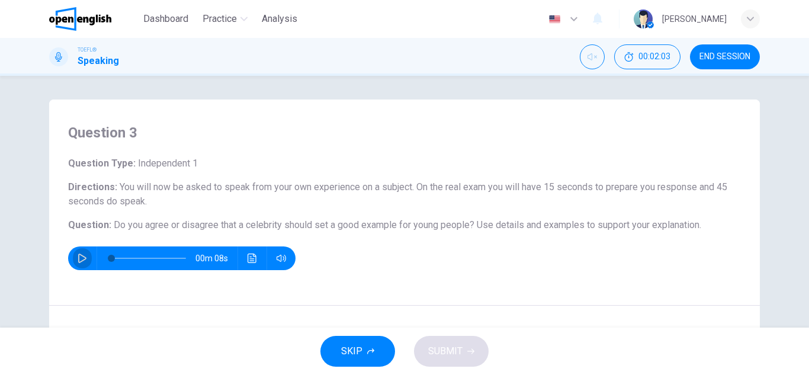
click at [84, 252] on button "button" at bounding box center [82, 258] width 19 height 24
click at [598, 60] on button "Unmute" at bounding box center [592, 56] width 25 height 25
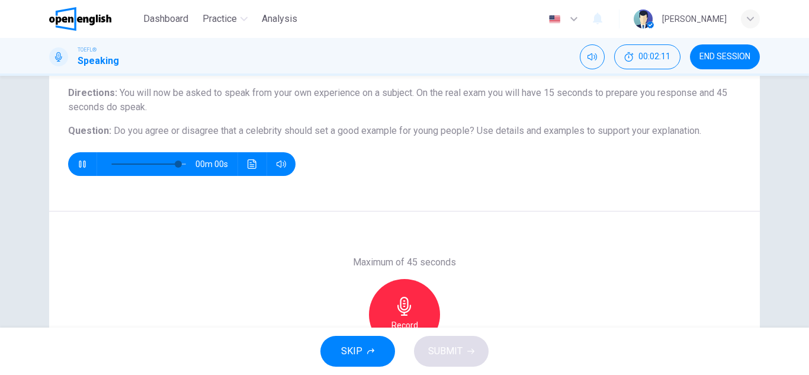
scroll to position [89, 0]
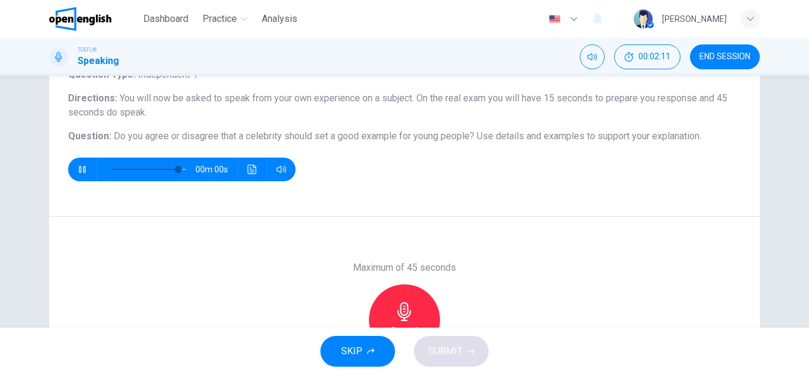
type input "*"
click at [398, 315] on icon "button" at bounding box center [405, 311] width 14 height 19
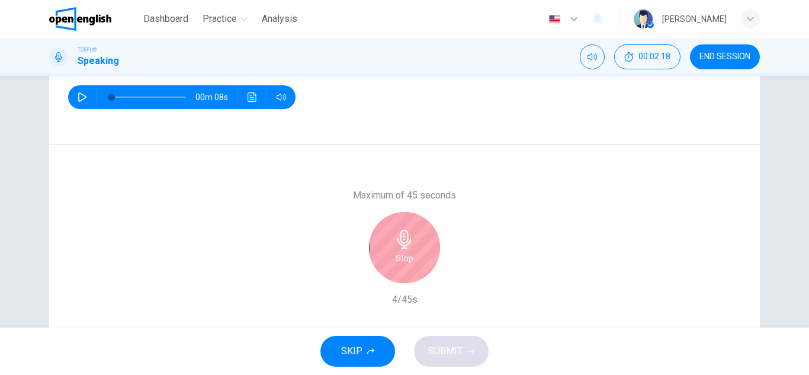
scroll to position [148, 0]
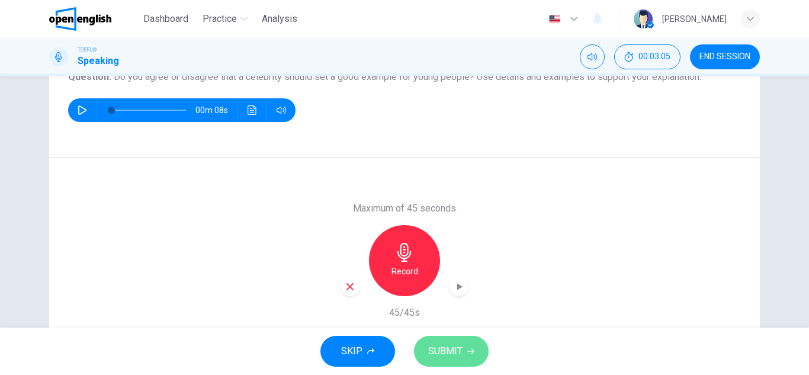
click at [440, 354] on span "SUBMIT" at bounding box center [445, 351] width 34 height 17
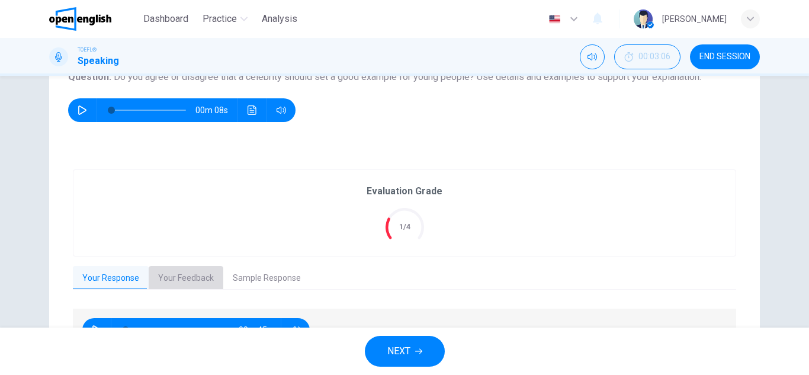
click at [182, 276] on button "Your Feedback" at bounding box center [186, 278] width 75 height 25
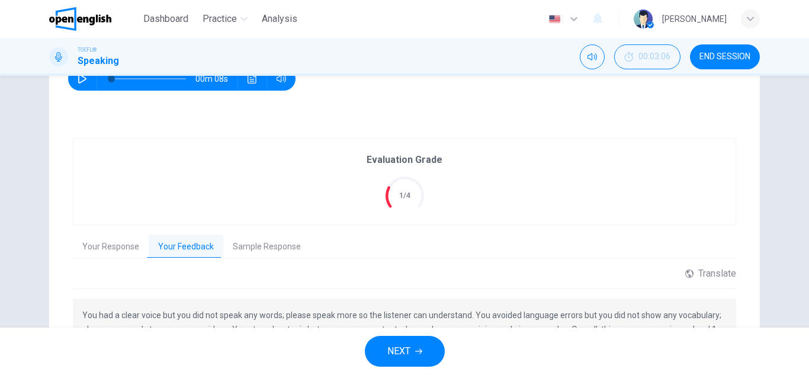
scroll to position [207, 0]
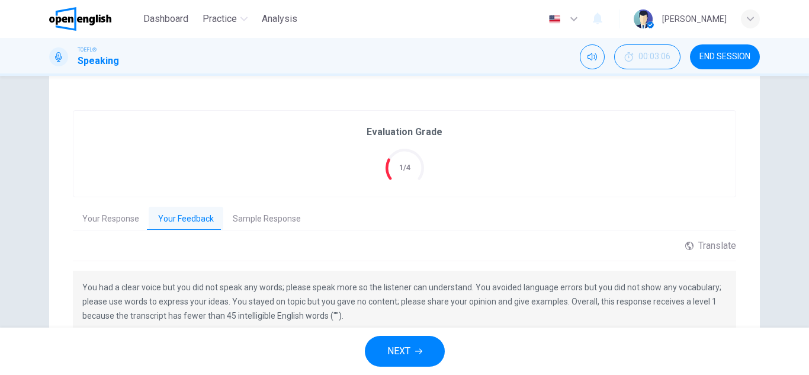
click at [119, 222] on button "Your Response" at bounding box center [111, 219] width 76 height 25
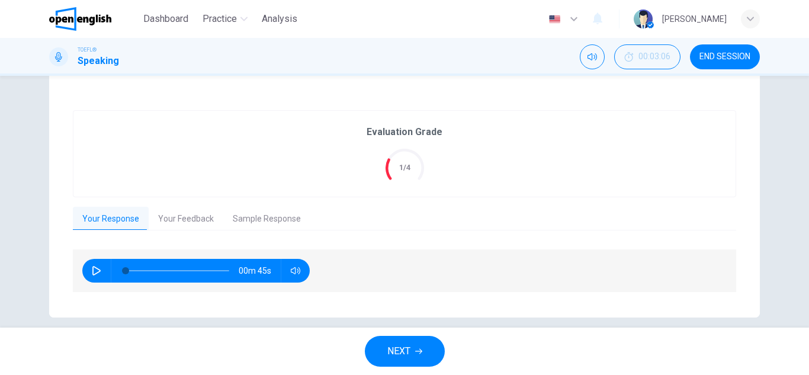
click at [96, 270] on icon "button" at bounding box center [96, 270] width 8 height 9
click at [281, 20] on span "Analysis" at bounding box center [280, 19] width 36 height 14
type input "**"
click at [401, 347] on span "NEXT" at bounding box center [399, 351] width 23 height 17
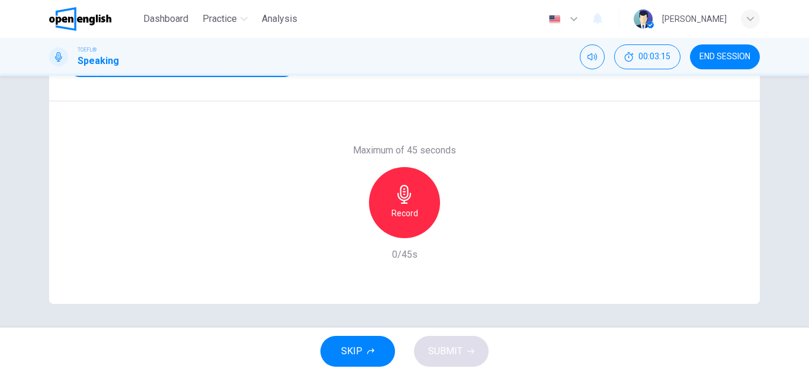
click at [408, 212] on h6 "Record" at bounding box center [405, 213] width 27 height 14
click at [456, 339] on button "SUBMIT" at bounding box center [451, 351] width 75 height 31
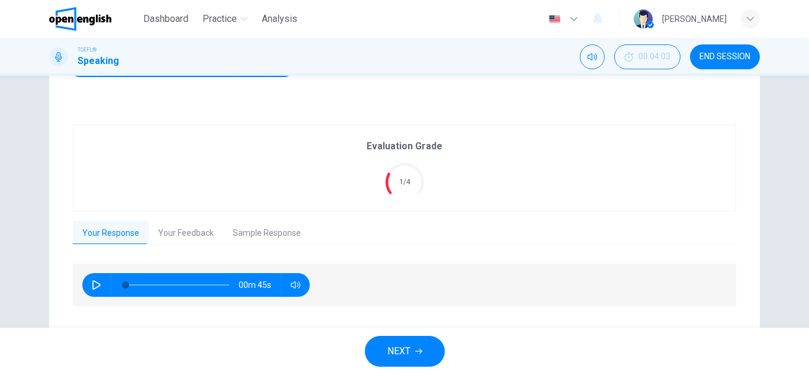
click at [93, 278] on button "button" at bounding box center [96, 285] width 19 height 24
type input "*"
click at [165, 230] on button "Your Feedback" at bounding box center [186, 233] width 75 height 25
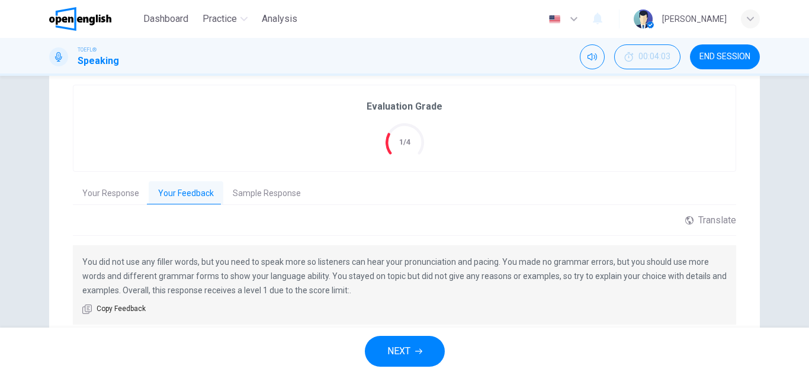
scroll to position [293, 0]
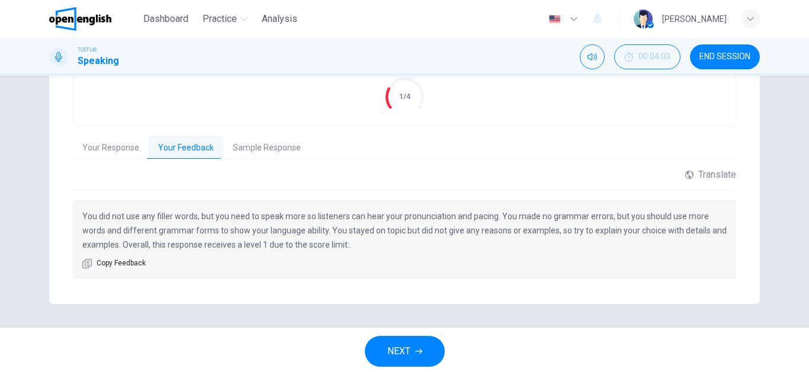
click at [264, 135] on div "Evaluation Grade 1/4 Your Response Your Feedback Sample Response 00m 40s Transl…" at bounding box center [405, 159] width 664 height 241
click at [262, 147] on button "Sample Response" at bounding box center [266, 148] width 87 height 25
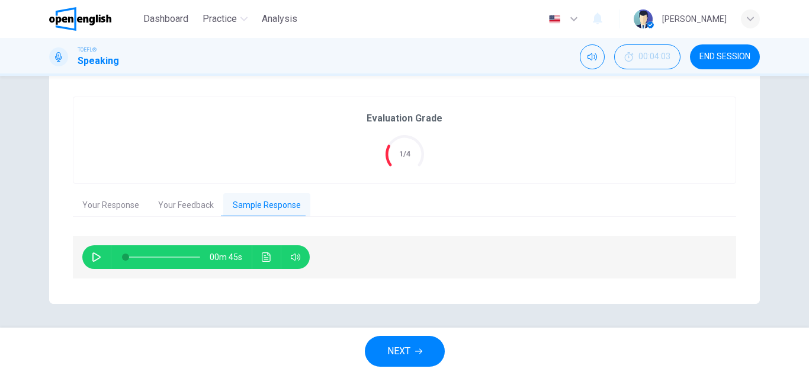
scroll to position [235, 0]
click at [98, 259] on button "button" at bounding box center [96, 257] width 19 height 24
type input "**"
click at [418, 345] on button "NEXT" at bounding box center [405, 351] width 80 height 31
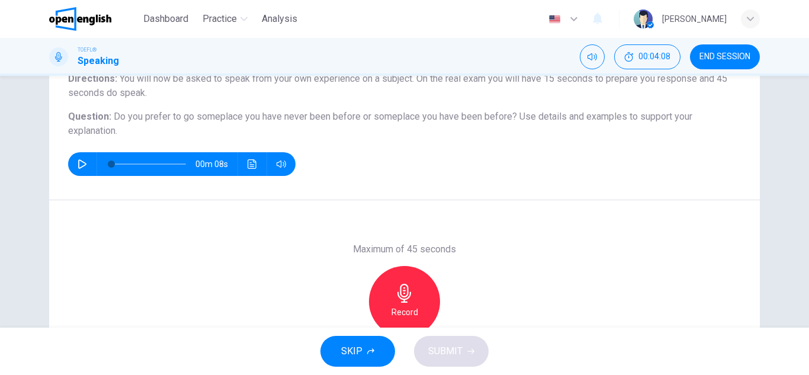
scroll to position [119, 0]
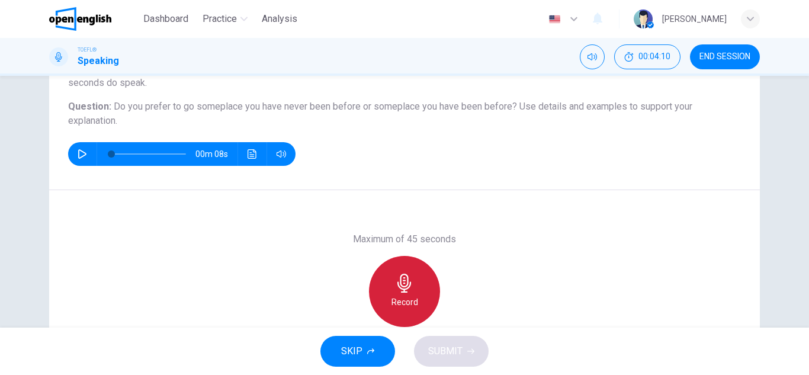
click at [418, 290] on div "Record" at bounding box center [404, 291] width 71 height 71
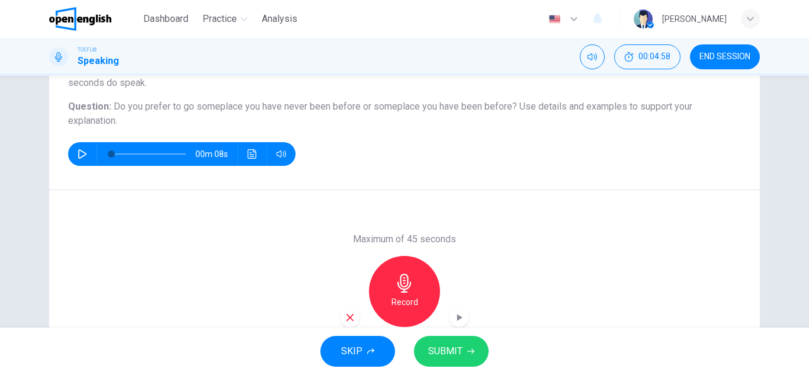
click at [437, 360] on button "SUBMIT" at bounding box center [451, 351] width 75 height 31
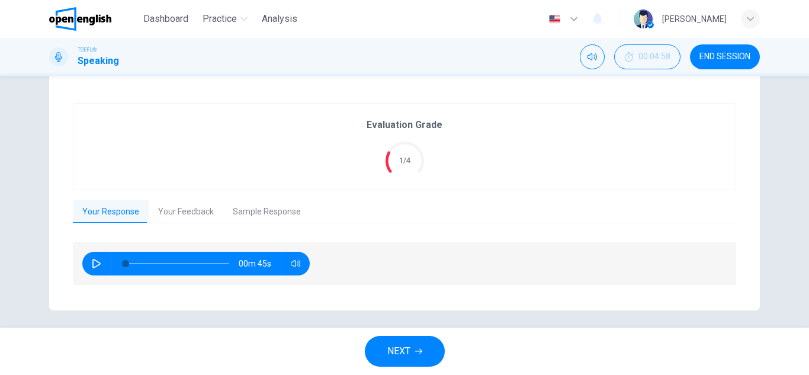
scroll to position [235, 0]
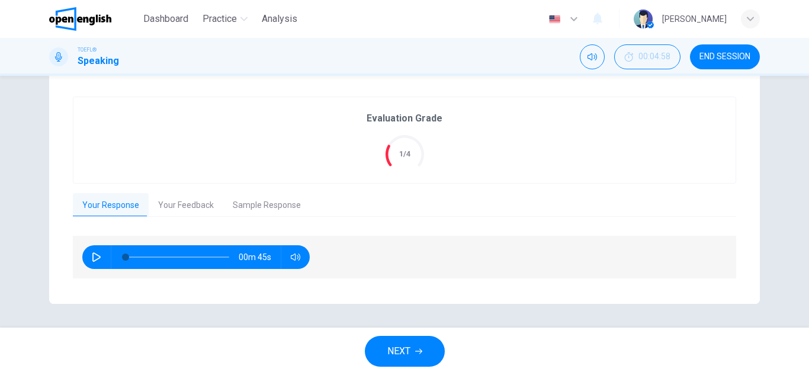
click at [94, 260] on icon "button" at bounding box center [96, 256] width 8 height 9
click at [94, 260] on icon "button" at bounding box center [96, 256] width 9 height 9
type input "*"
click at [418, 348] on icon "button" at bounding box center [418, 351] width 7 height 7
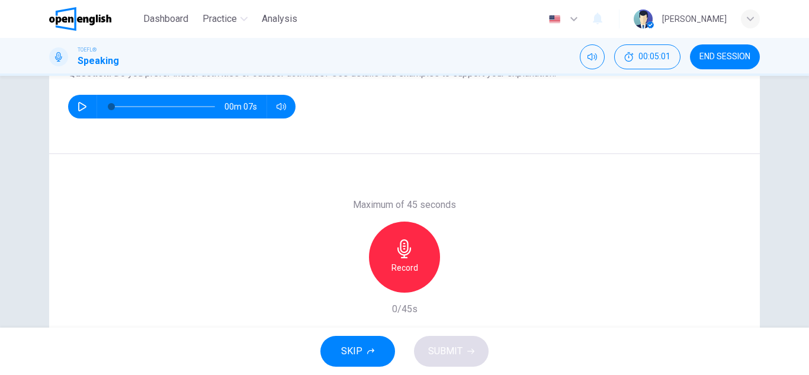
scroll to position [207, 0]
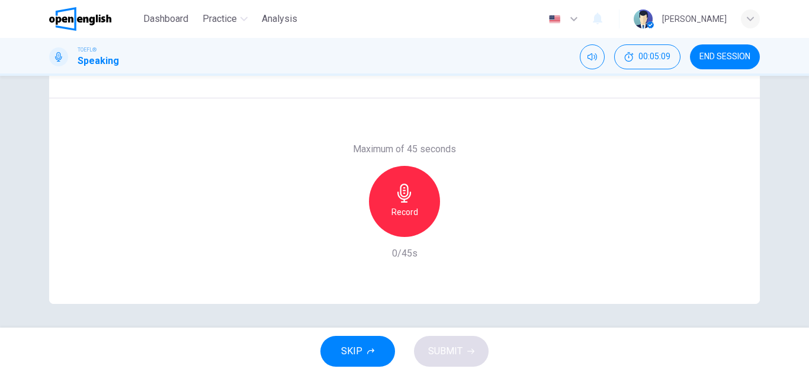
click at [401, 261] on div "Maximum of 45 seconds Record 0/45s" at bounding box center [404, 201] width 711 height 206
click at [402, 254] on h6 "0/45s" at bounding box center [404, 253] width 25 height 14
click at [402, 213] on h6 "Record" at bounding box center [405, 212] width 27 height 14
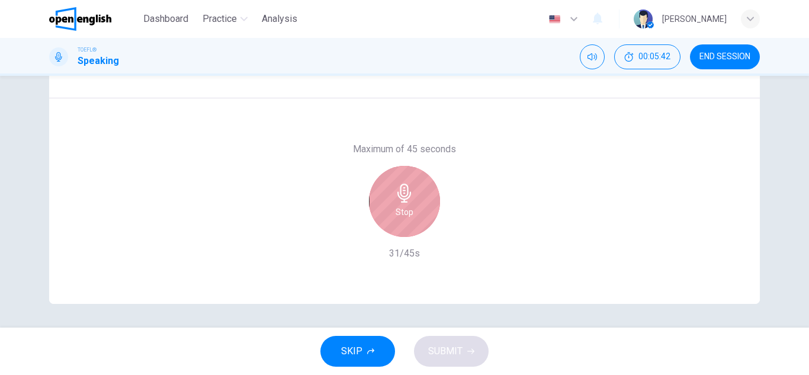
click at [370, 198] on div "Stop" at bounding box center [404, 201] width 71 height 71
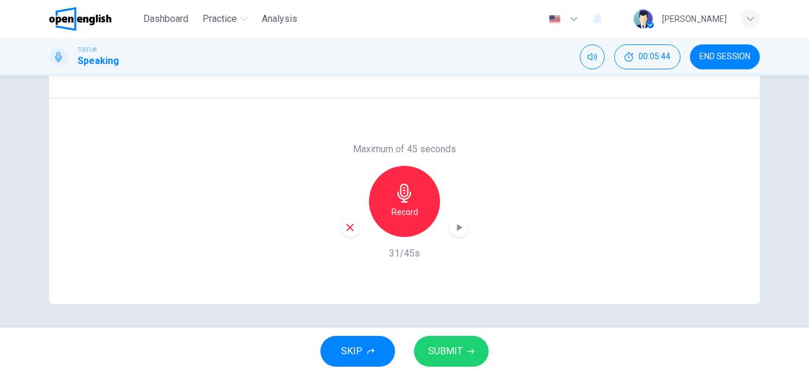
click at [451, 364] on button "SUBMIT" at bounding box center [451, 351] width 75 height 31
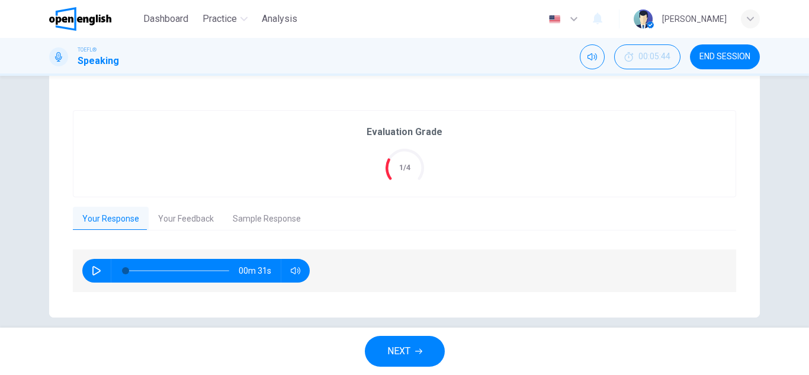
click at [164, 222] on button "Your Feedback" at bounding box center [186, 219] width 75 height 25
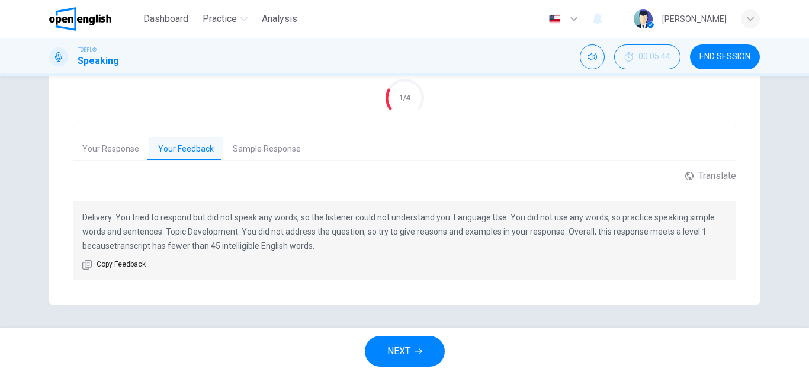
scroll to position [278, 0]
click at [728, 64] on button "END SESSION" at bounding box center [725, 56] width 70 height 25
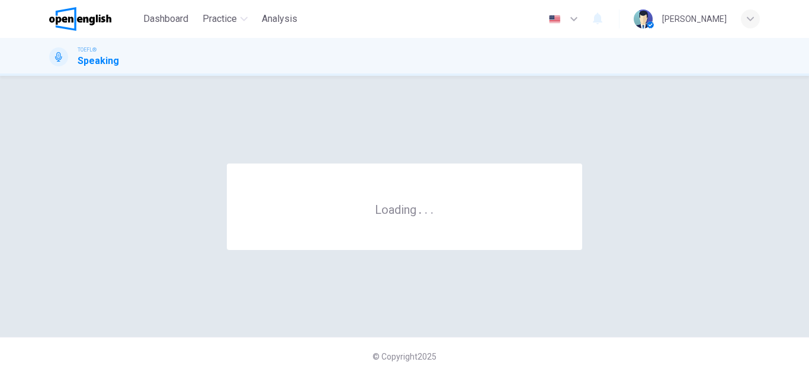
scroll to position [0, 0]
